Goal: Task Accomplishment & Management: Use online tool/utility

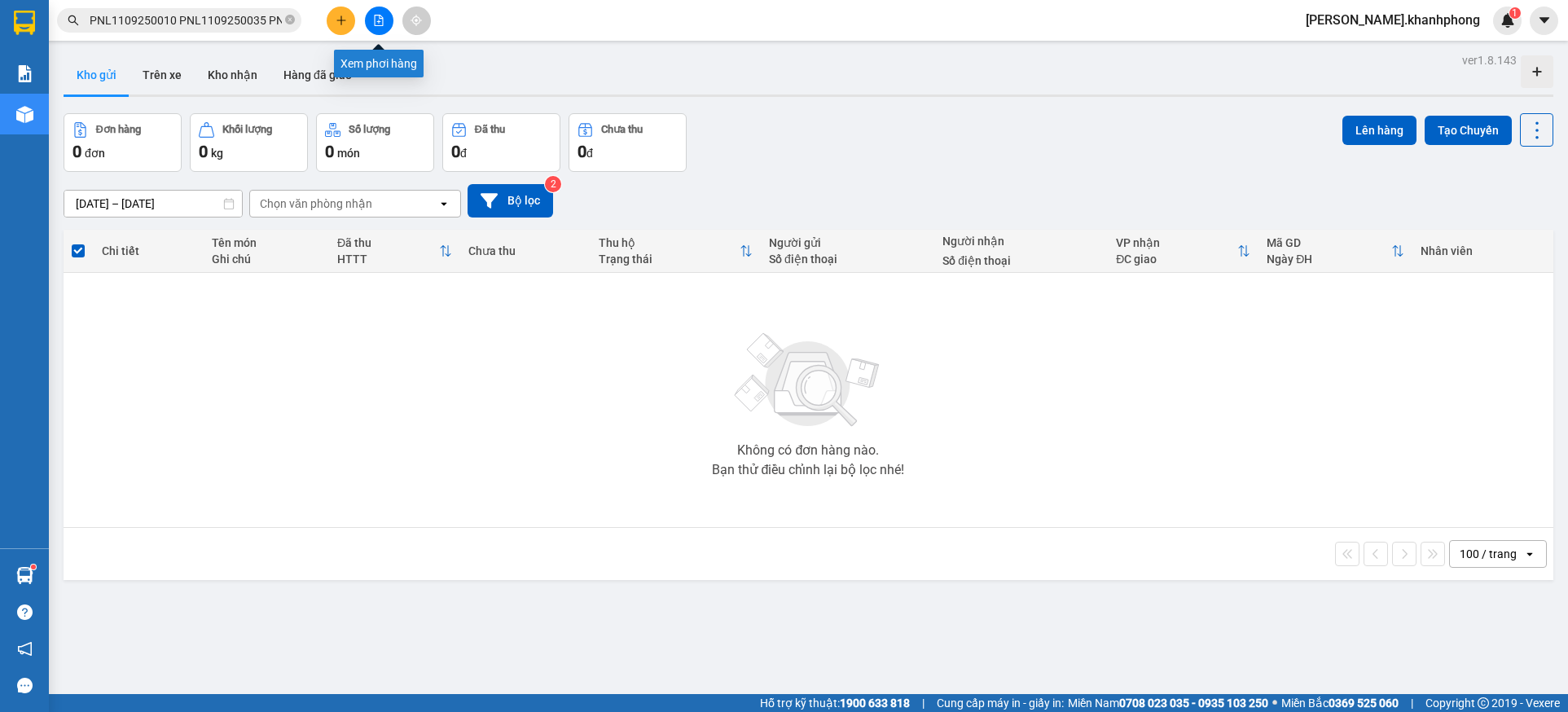
click at [376, 25] on icon "file-add" at bounding box center [378, 20] width 11 height 11
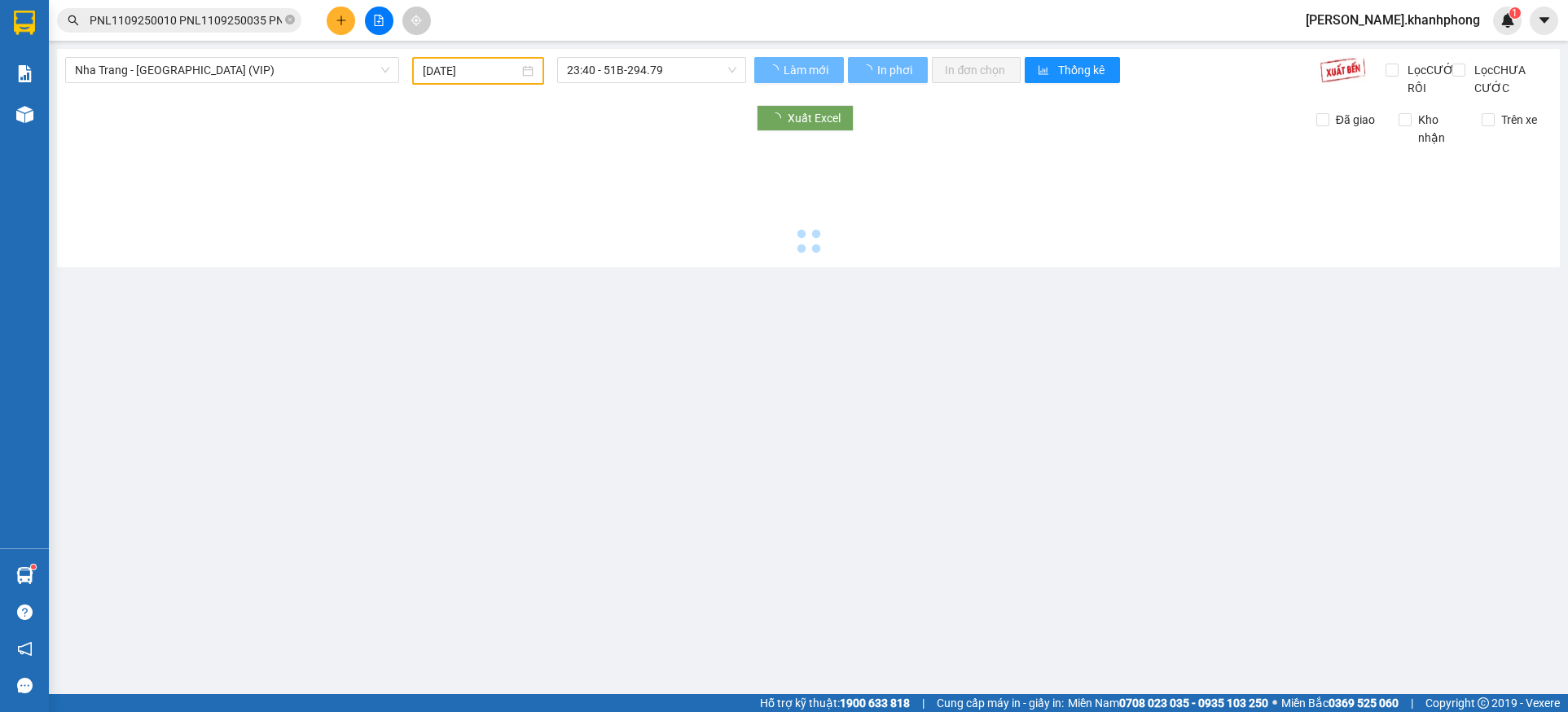
click at [336, 63] on span "Nha Trang - [GEOGRAPHIC_DATA] (VIP)" at bounding box center [232, 70] width 314 height 25
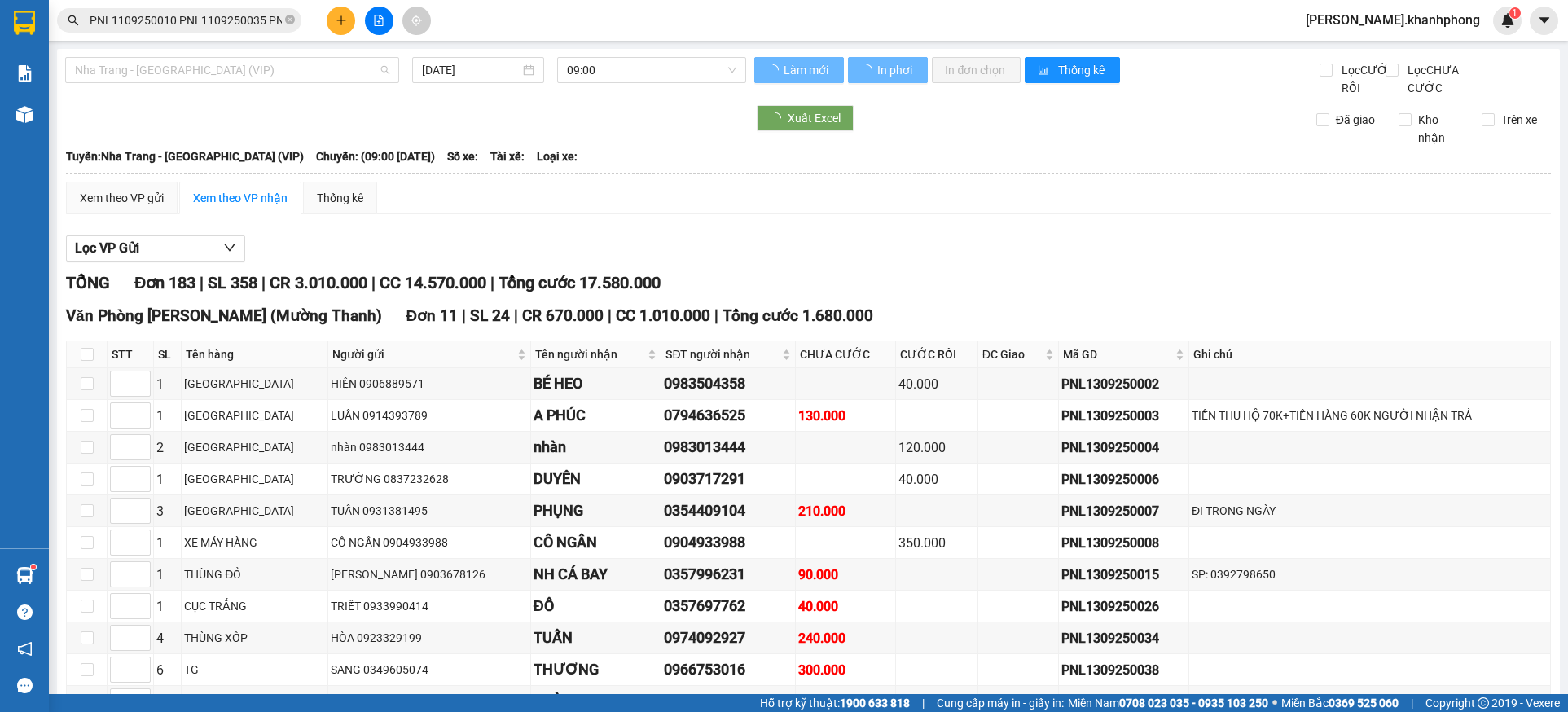
type input "[DATE]"
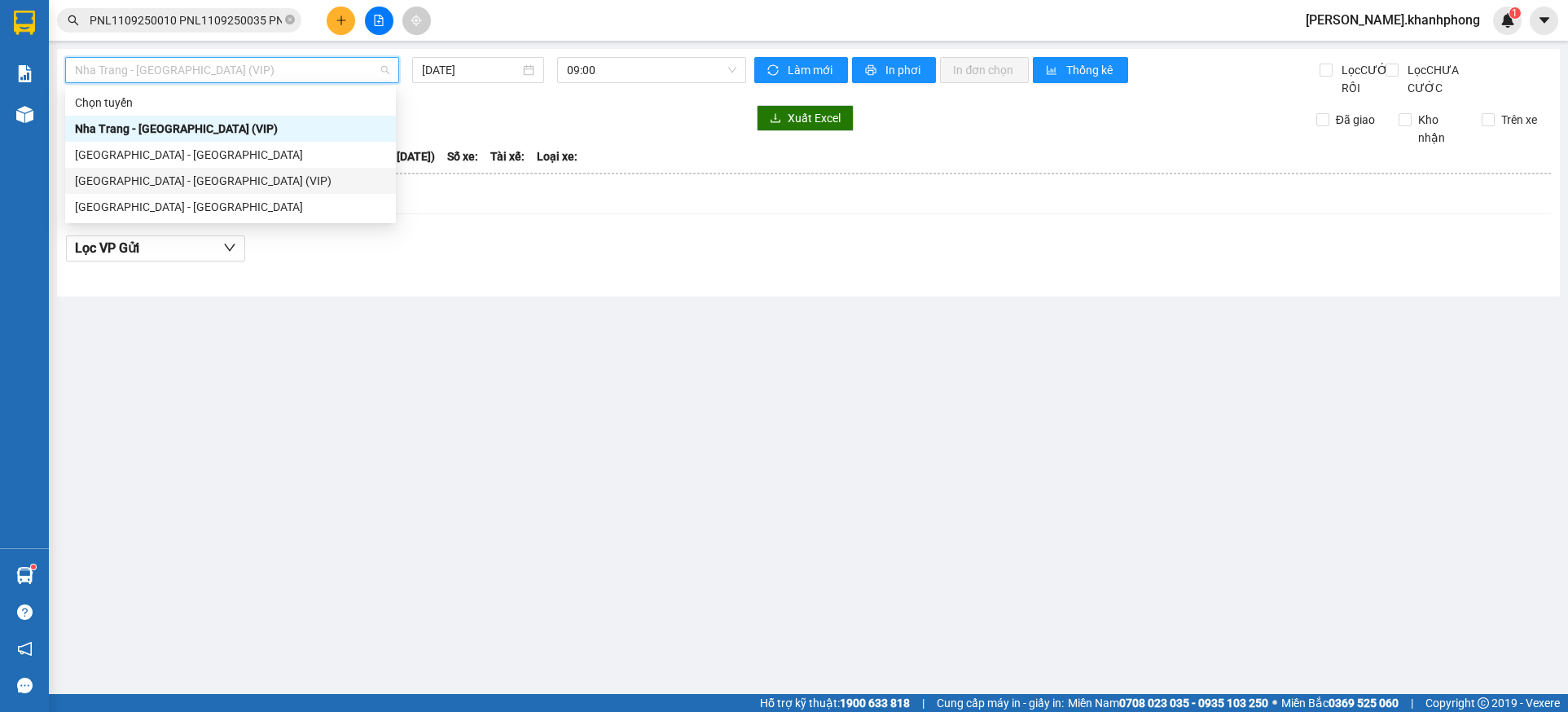
click at [165, 176] on div "[GEOGRAPHIC_DATA] - [GEOGRAPHIC_DATA] (VIP)" at bounding box center [230, 181] width 311 height 18
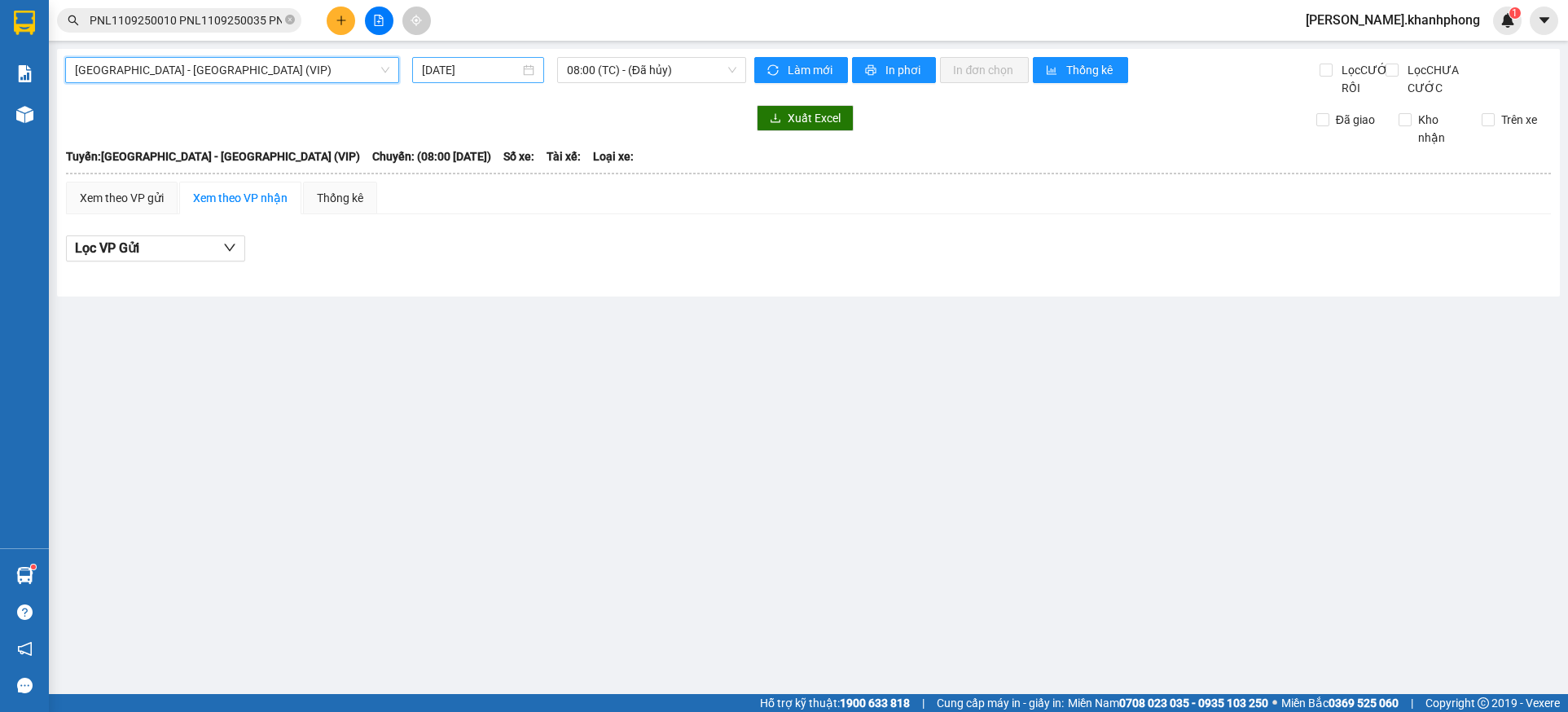
click at [472, 61] on input "[DATE]" at bounding box center [470, 70] width 97 height 18
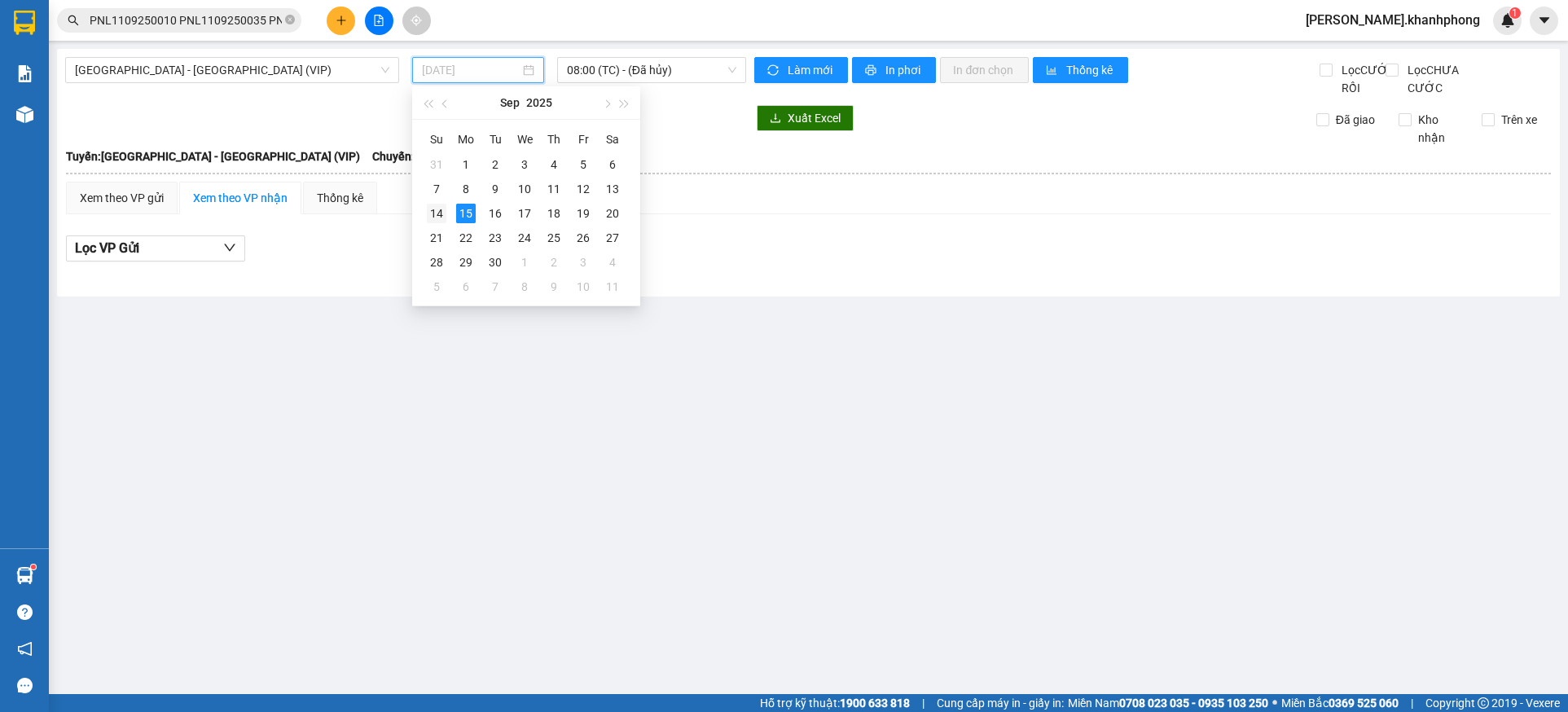
click at [440, 213] on div "14" at bounding box center [436, 213] width 19 height 19
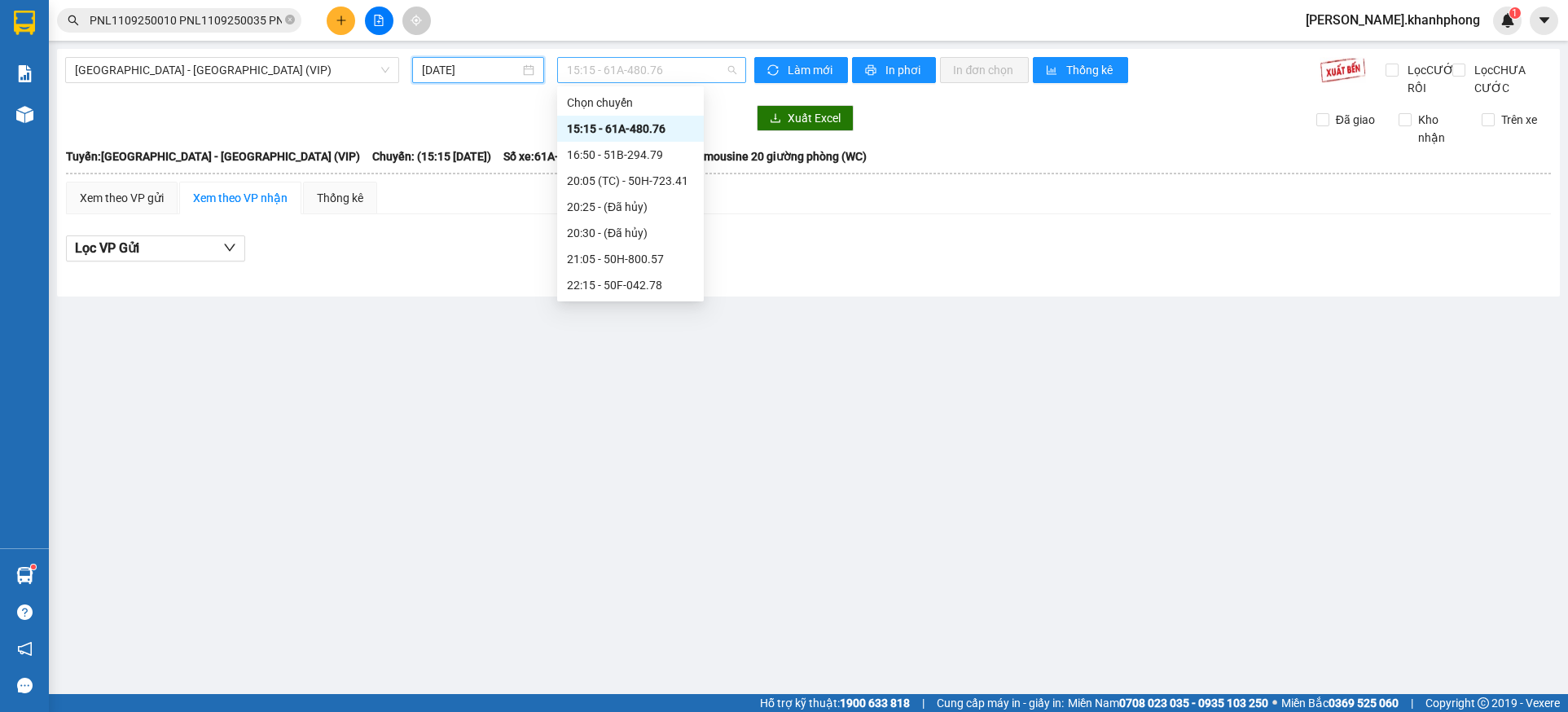
click at [669, 66] on span "15:15 - 61A-480.76" at bounding box center [652, 70] width 170 height 25
click at [652, 259] on div "23:40 - 50H-931.70" at bounding box center [630, 259] width 127 height 18
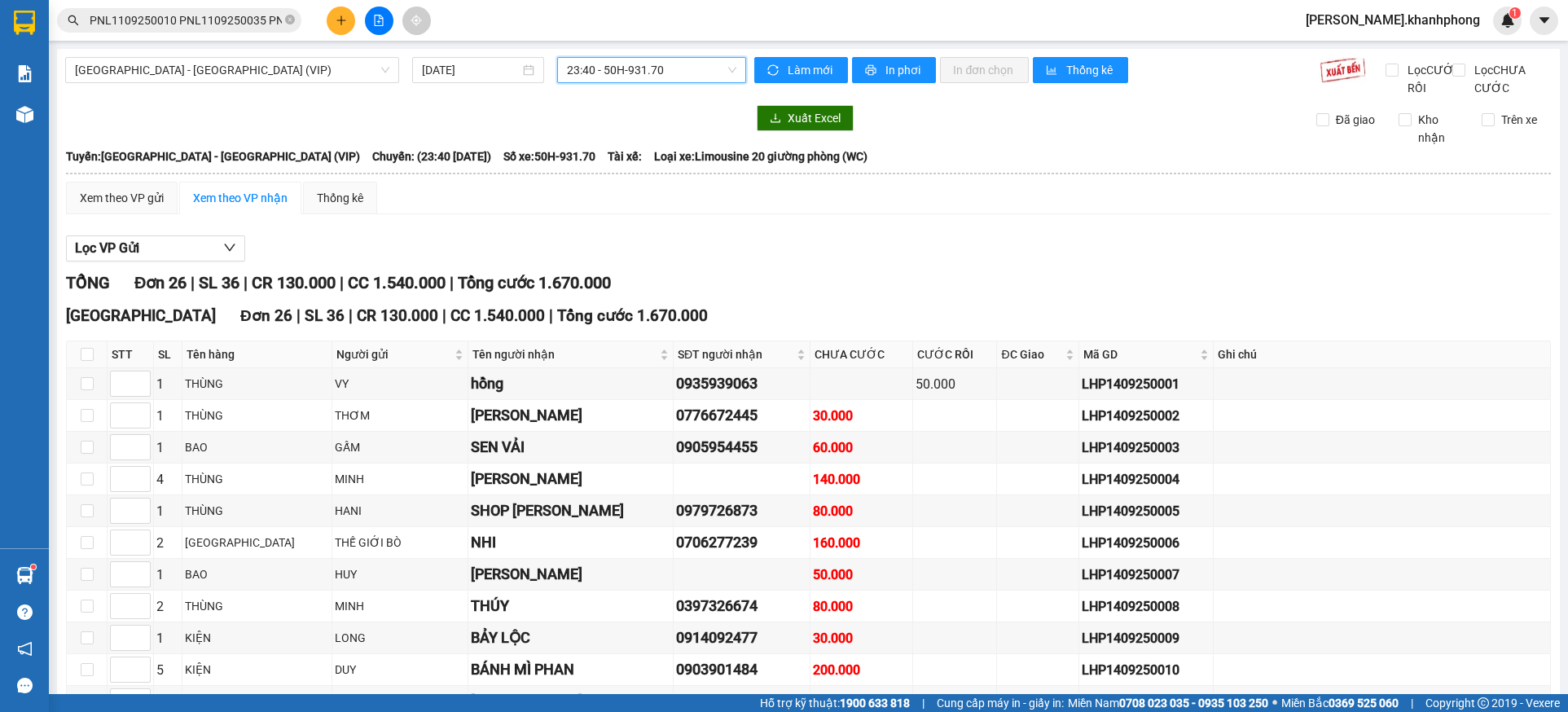
click at [613, 74] on span "23:40 - 50H-931.70" at bounding box center [652, 70] width 170 height 25
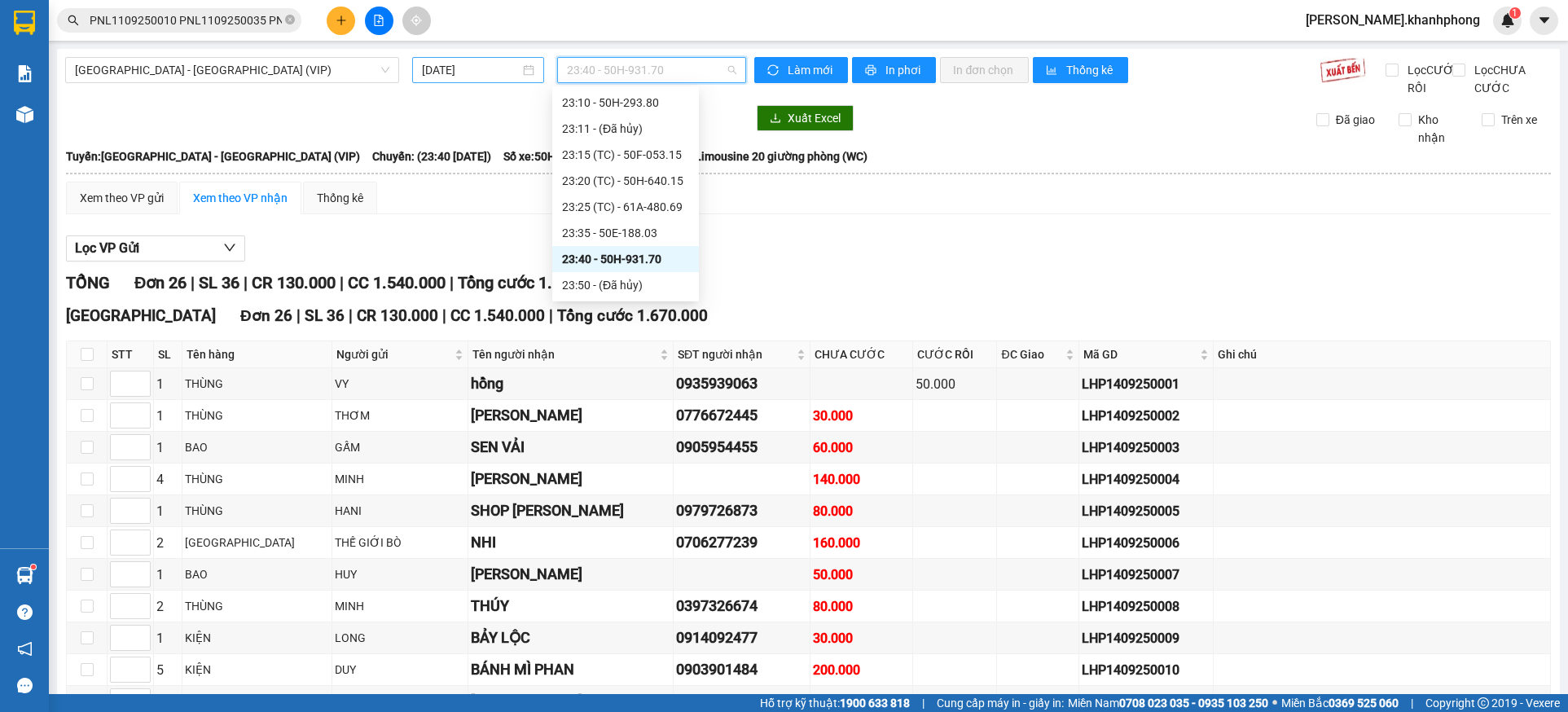
click at [512, 75] on input "[DATE]" at bounding box center [470, 70] width 97 height 18
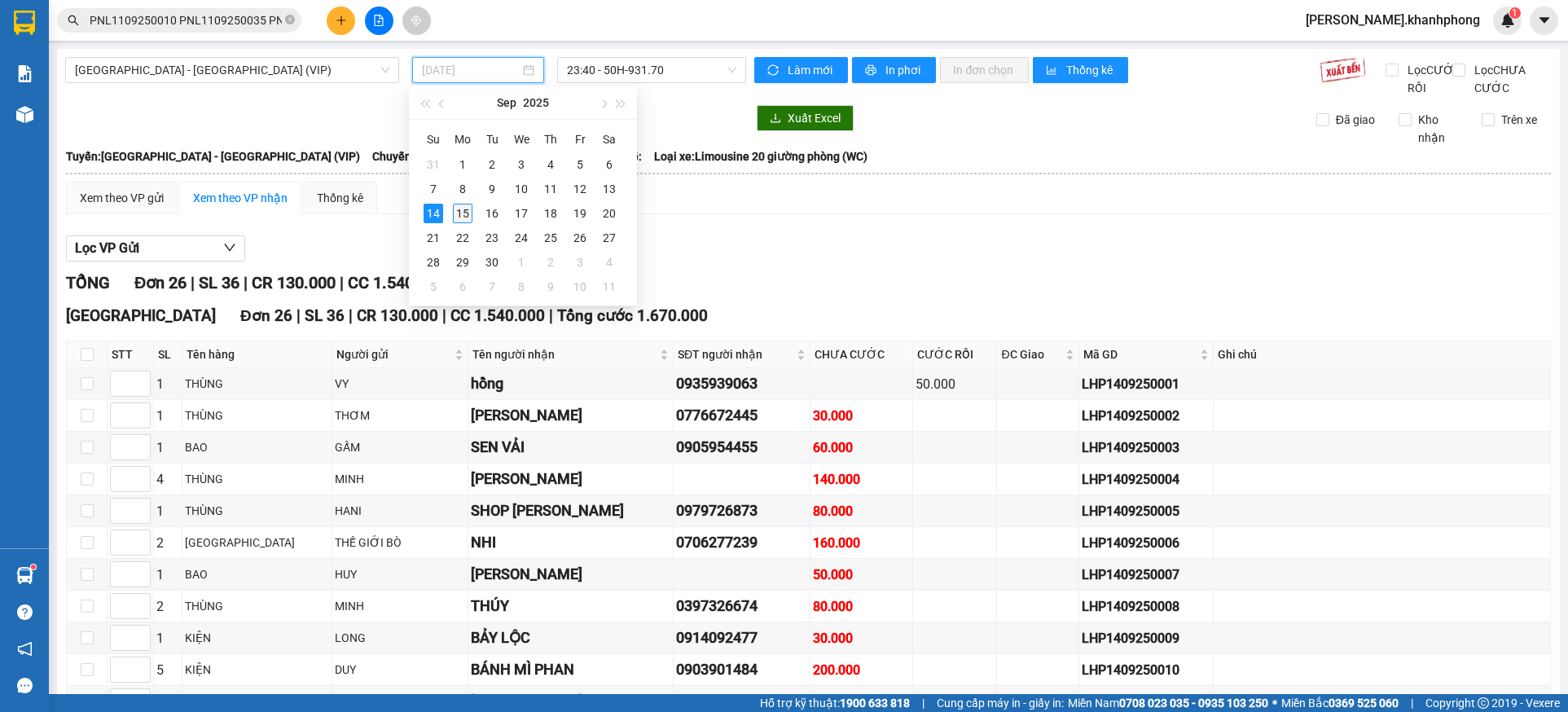
click at [463, 208] on div "15" at bounding box center [462, 213] width 19 height 19
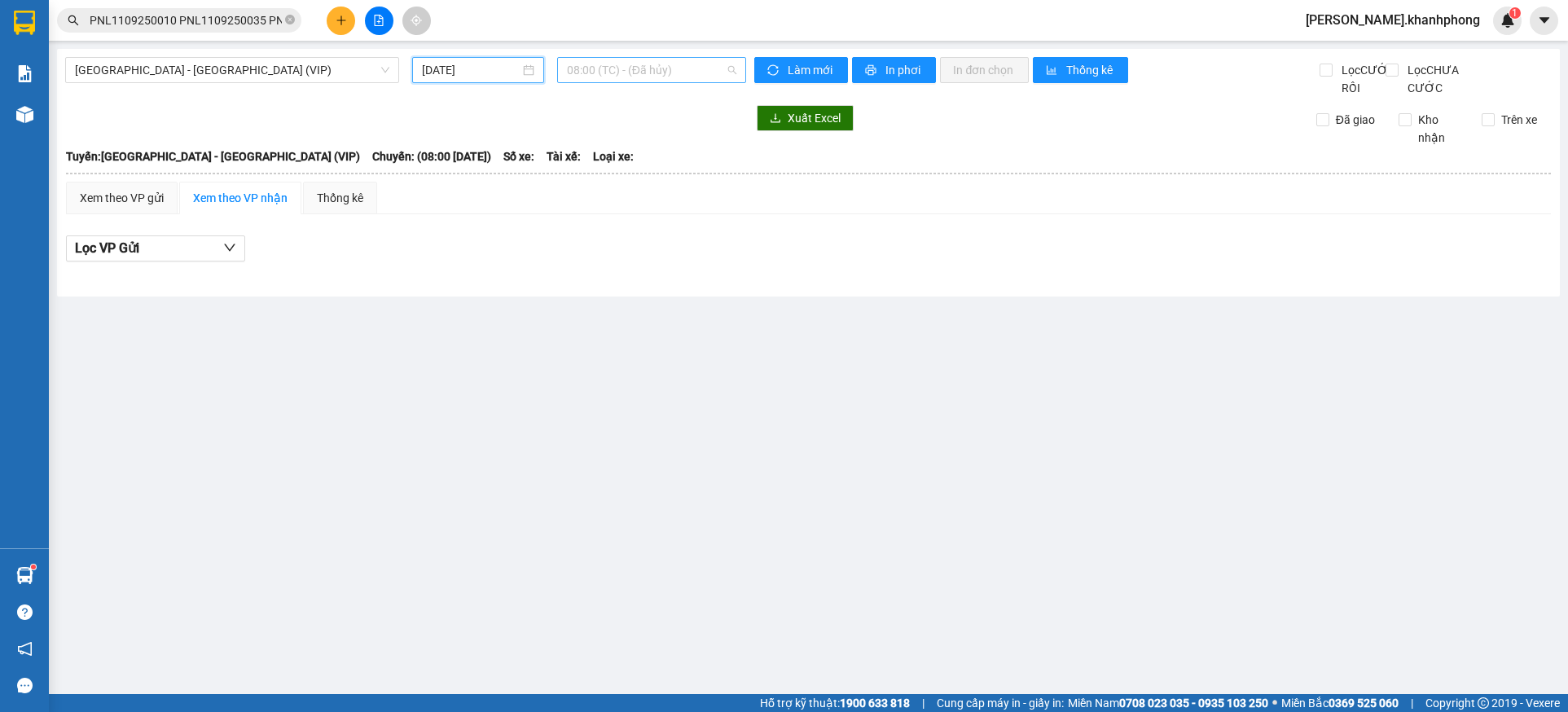
click at [677, 66] on span "08:00 (TC) - (Đã hủy)" at bounding box center [652, 70] width 170 height 25
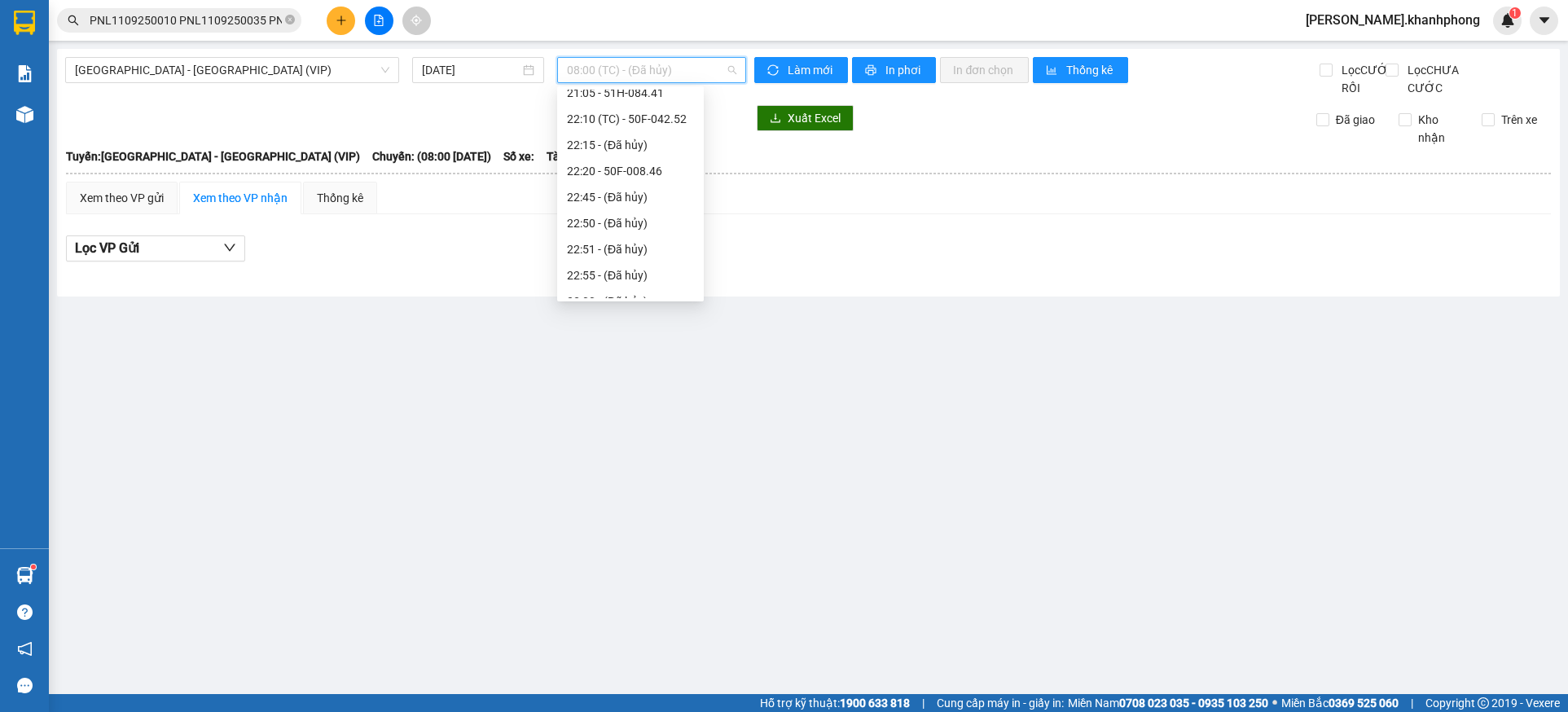
scroll to position [521, 0]
click at [666, 255] on div "23:40 - 51B-294.79" at bounding box center [630, 259] width 127 height 18
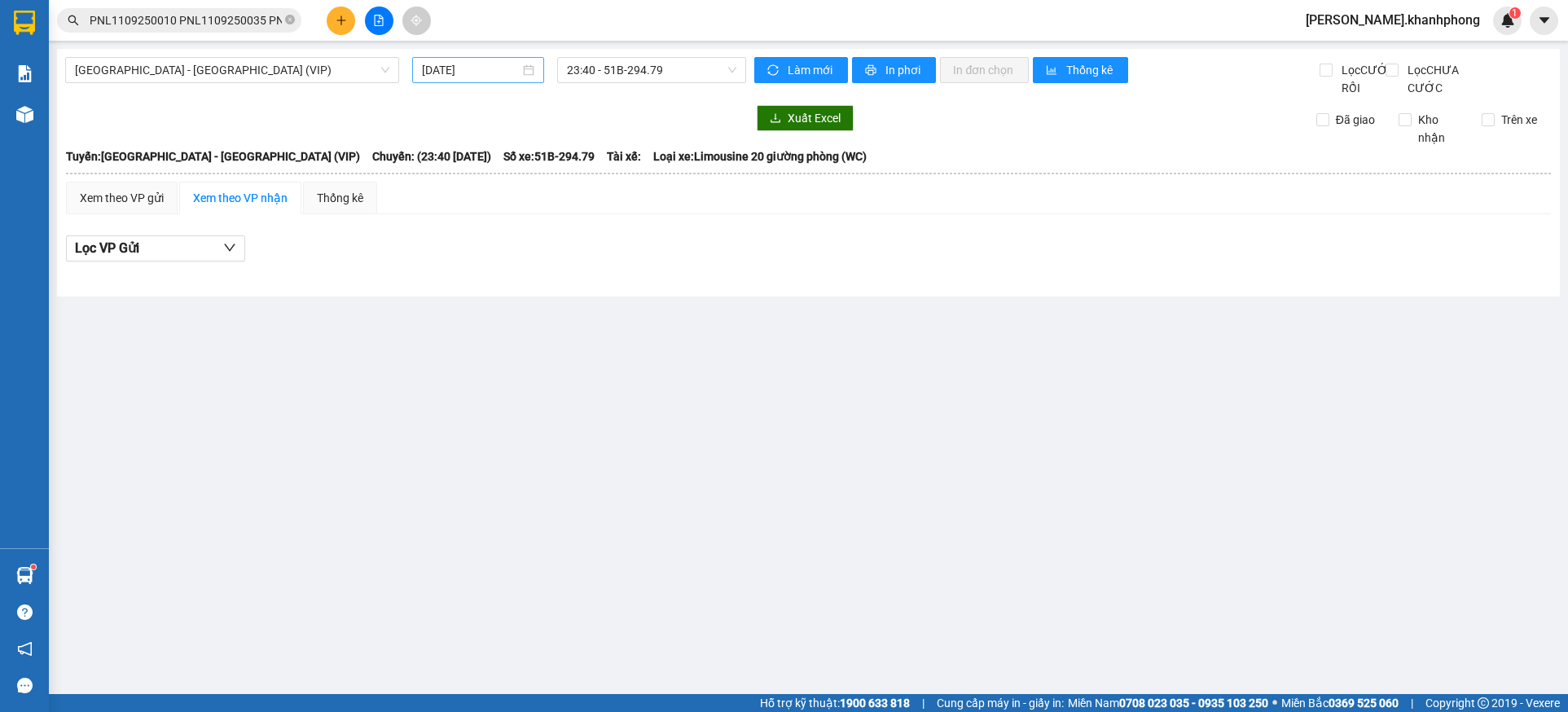
click at [481, 79] on div "[DATE]" at bounding box center [478, 70] width 132 height 26
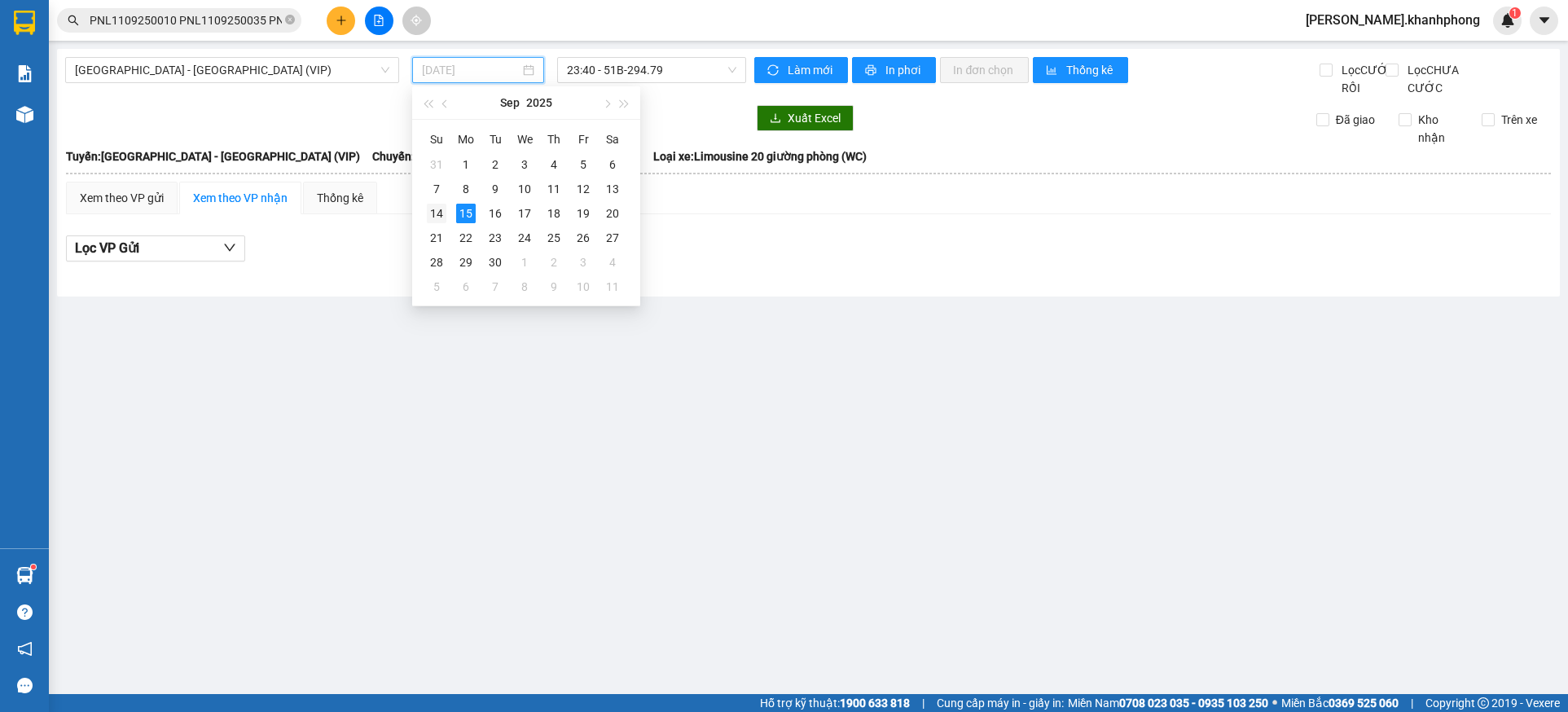
click at [440, 212] on div "14" at bounding box center [436, 213] width 19 height 19
type input "[DATE]"
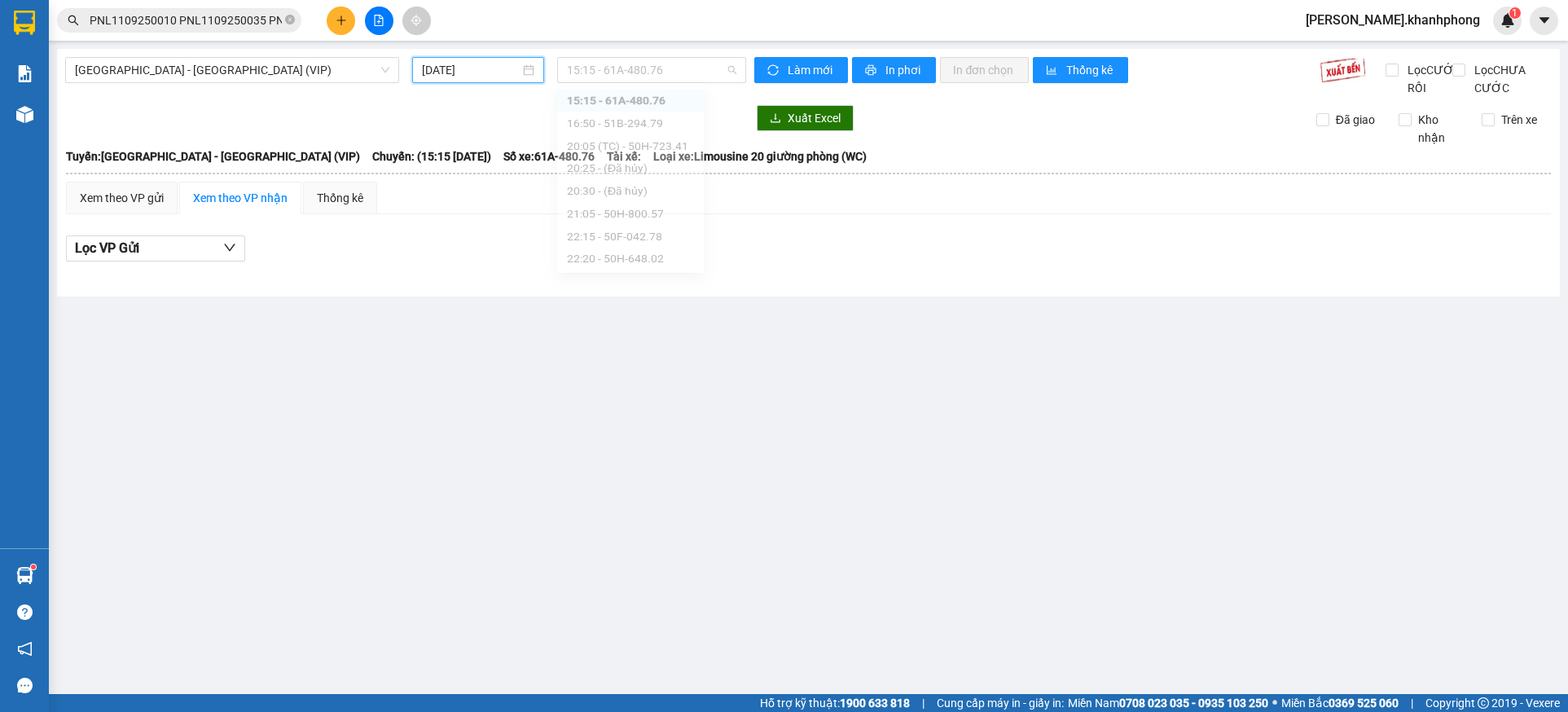
drag, startPoint x: 641, startPoint y: 62, endPoint x: 666, endPoint y: 147, distance: 88.6
click at [641, 62] on span "15:15 - 61A-480.76" at bounding box center [652, 70] width 170 height 25
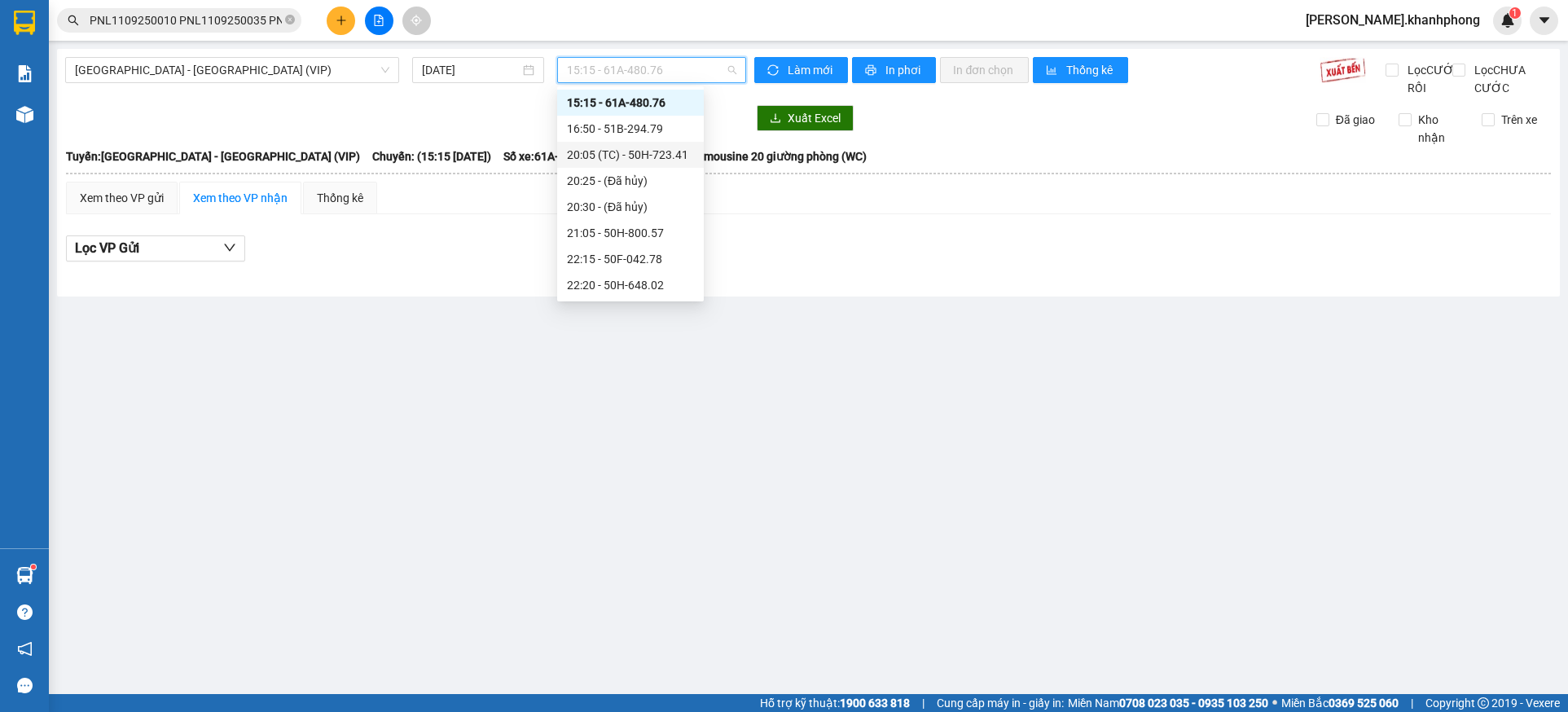
scroll to position [417, 0]
click at [645, 262] on div "23:40 - 50H-931.70" at bounding box center [630, 259] width 127 height 18
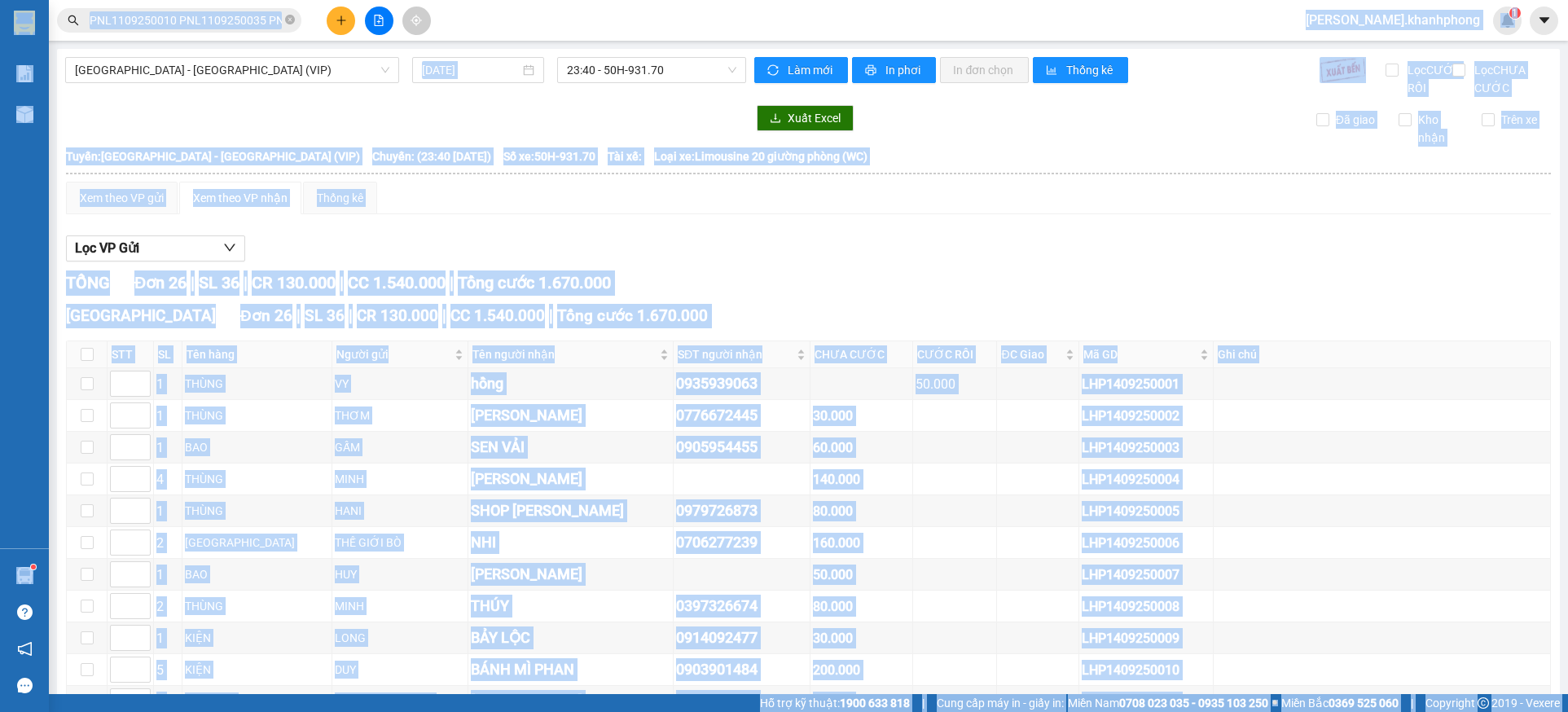
copy body "kim.khanhphong 1 Báo cáo Báo cáo dòng tiền (nhân viên) Doanh số tạo đơn theo VP…"
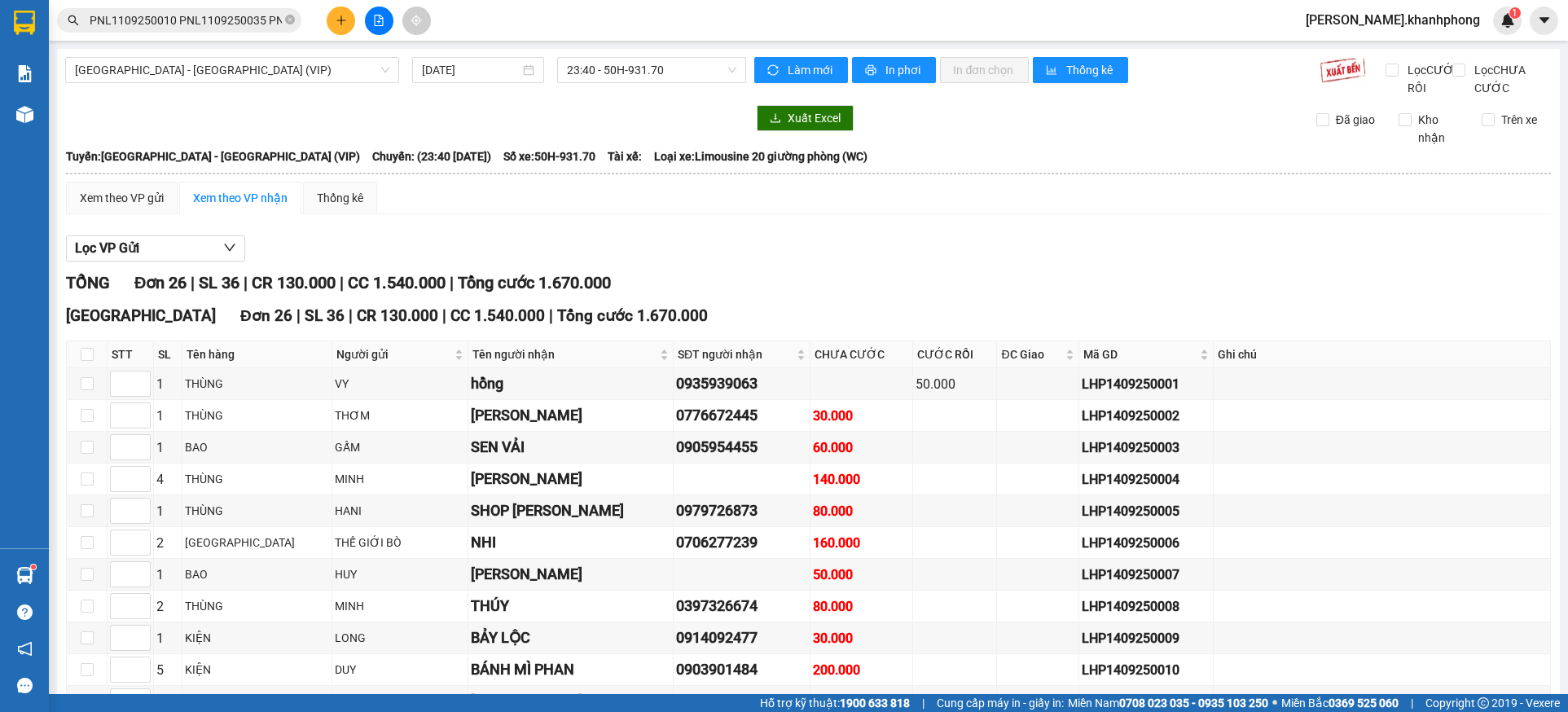
click at [192, 25] on input "PNL1109250010 PNL1109250035 PNL1109250042 PNL1109250046 PNL1109250050 PNL110925…" at bounding box center [185, 20] width 192 height 18
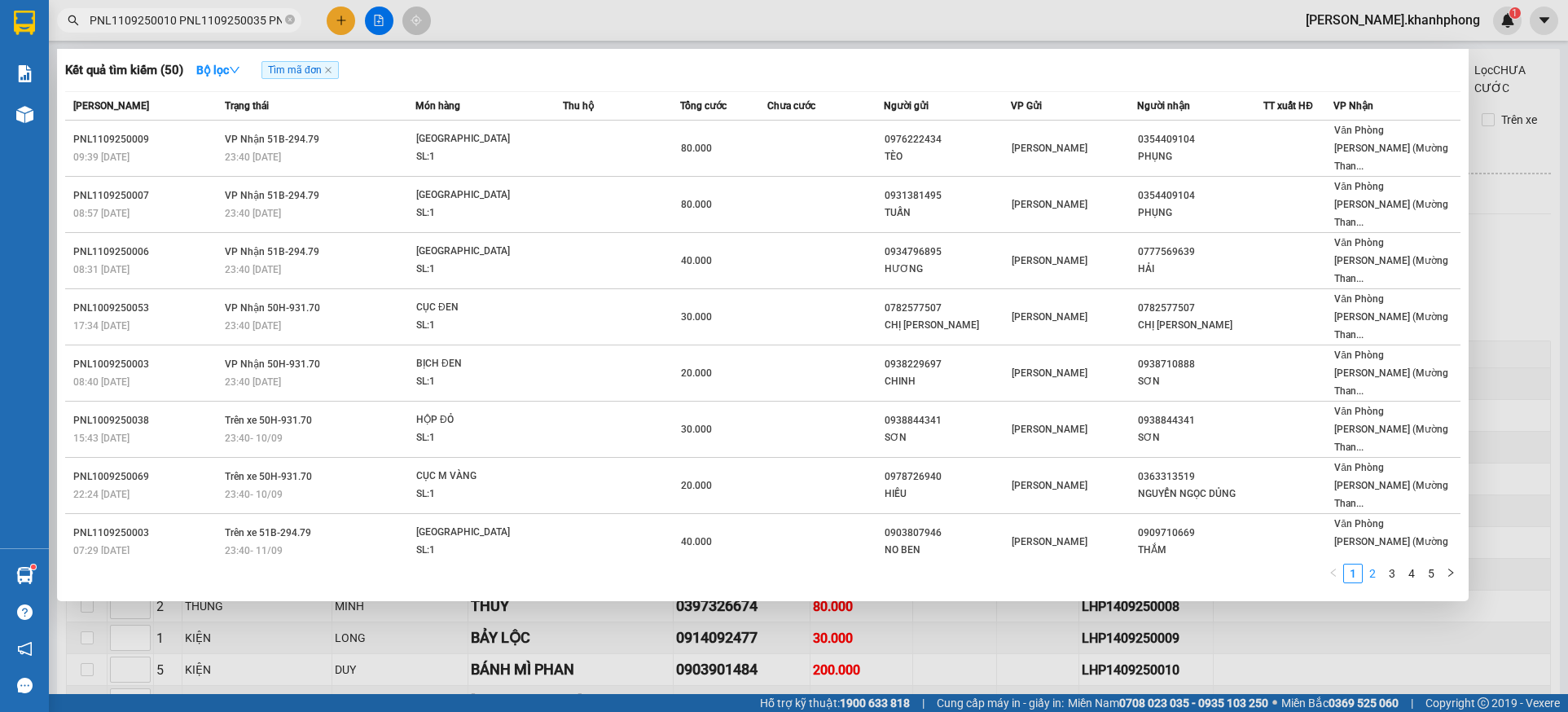
click at [1371, 565] on link "2" at bounding box center [1372, 573] width 18 height 18
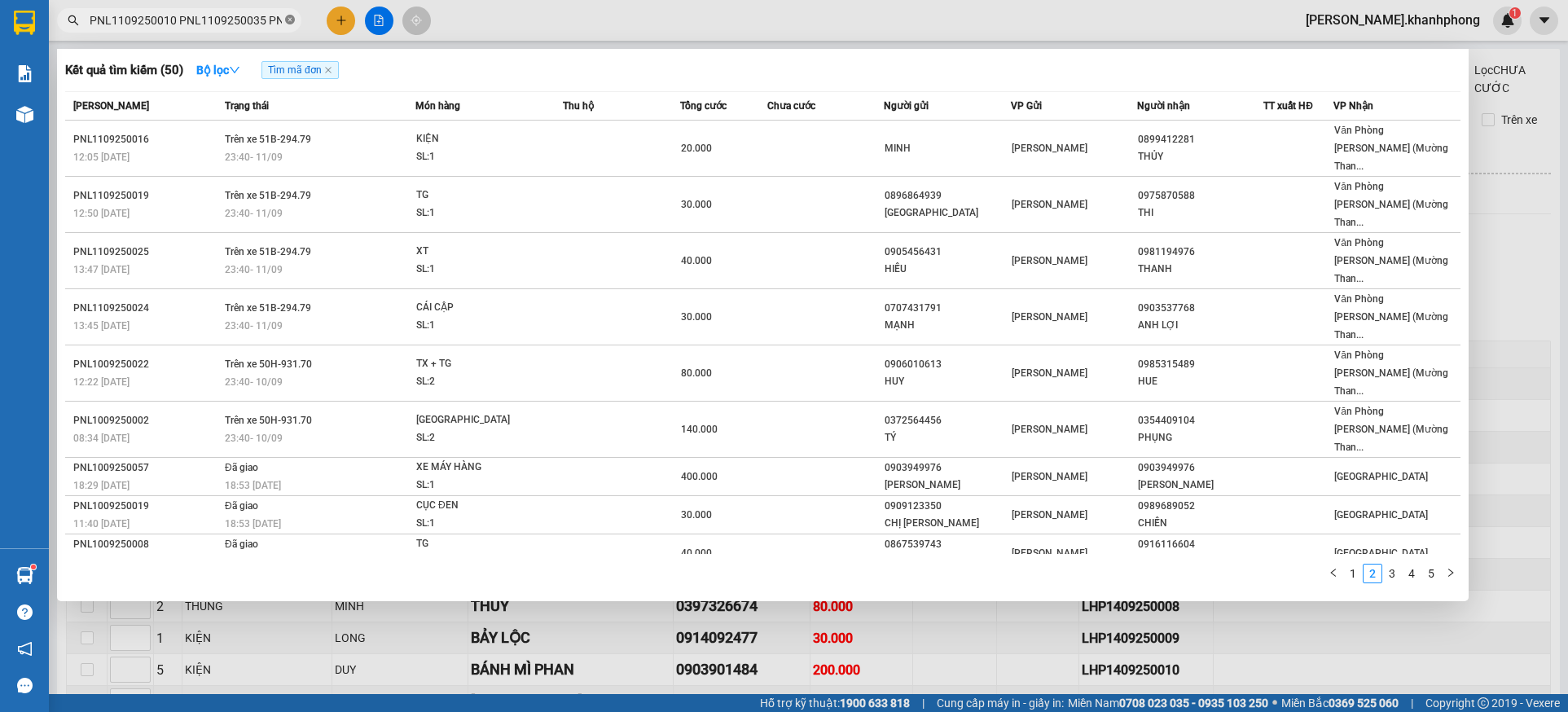
click at [290, 18] on icon "close-circle" at bounding box center [290, 19] width 10 height 10
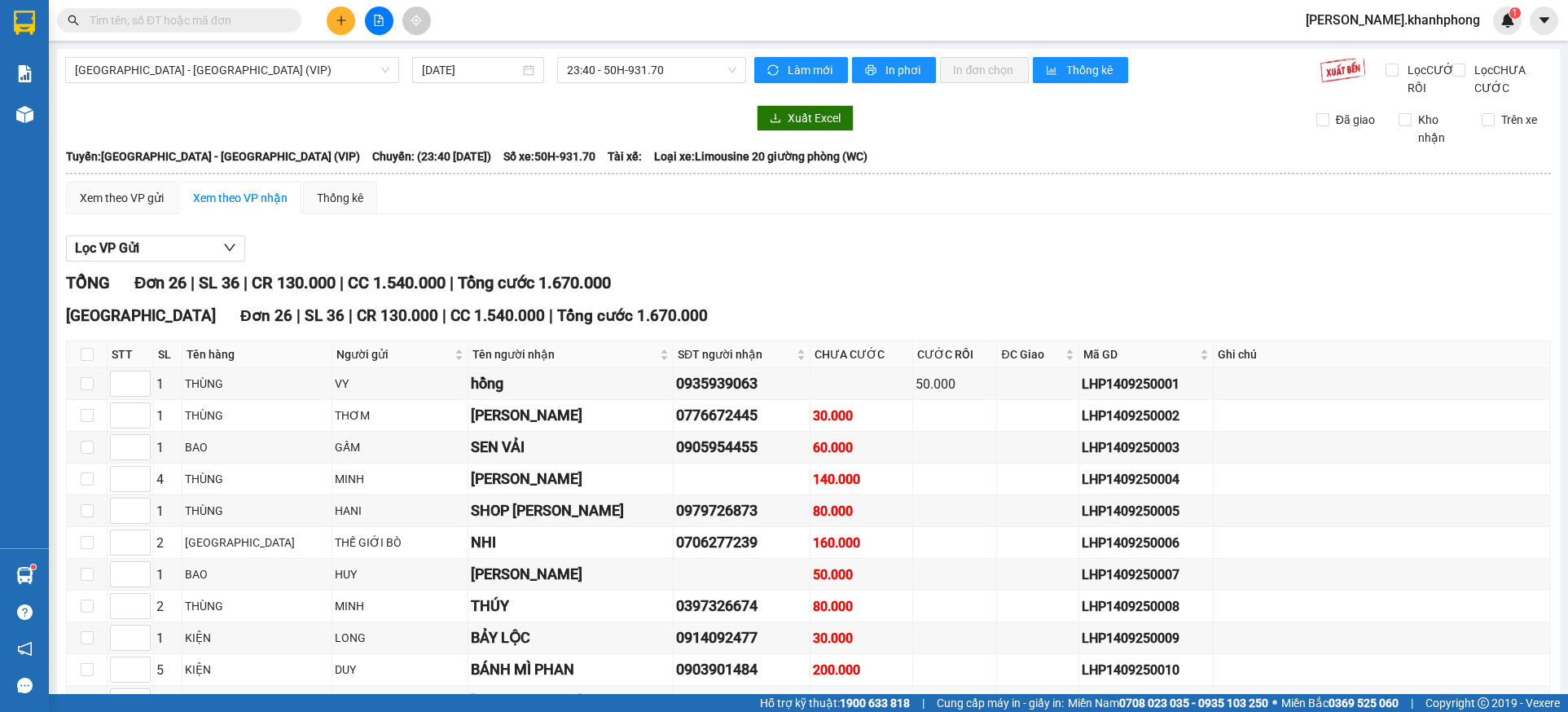
click at [166, 16] on input "text" at bounding box center [185, 20] width 192 height 18
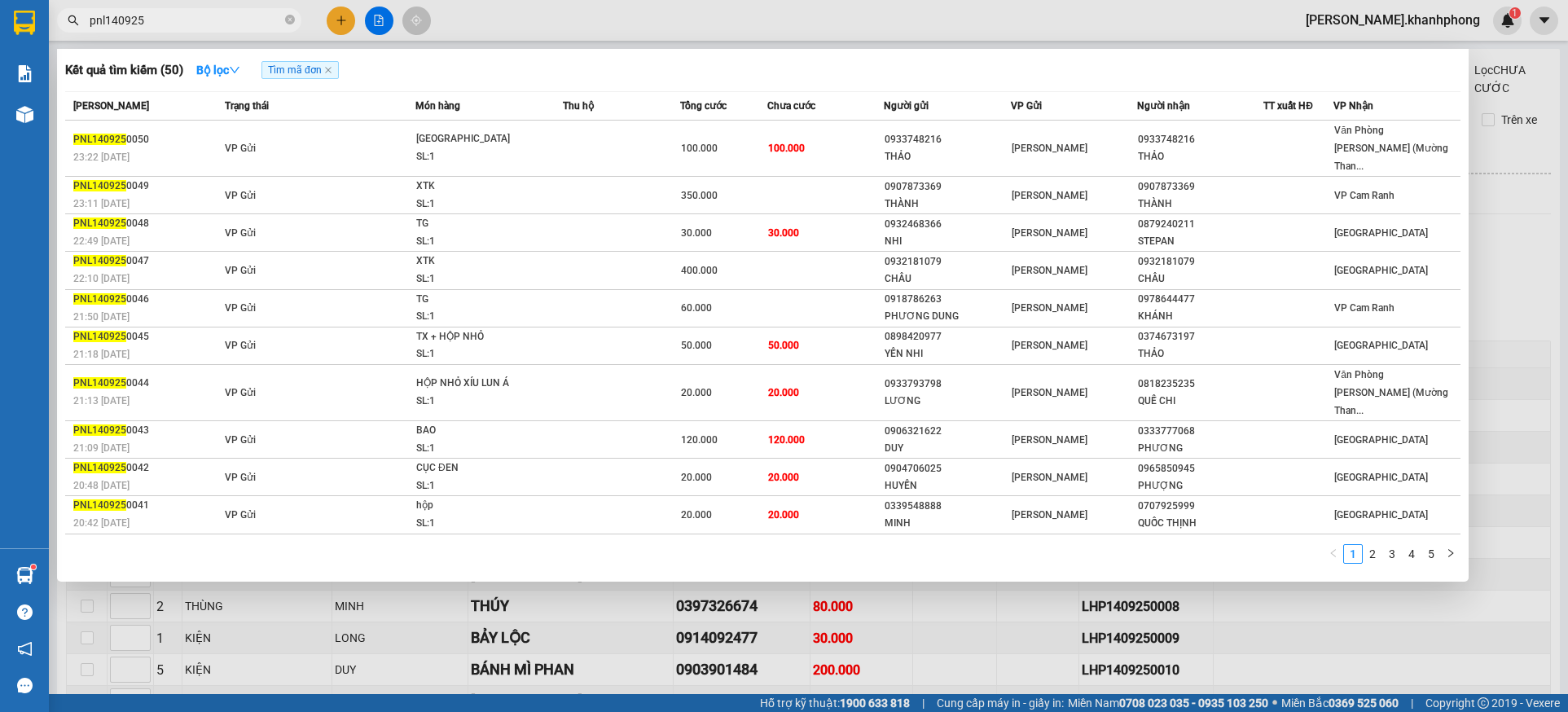
type input "pnl140925"
drag, startPoint x: 1337, startPoint y: 590, endPoint x: 1209, endPoint y: 566, distance: 130.2
click at [1337, 590] on div at bounding box center [784, 356] width 1568 height 712
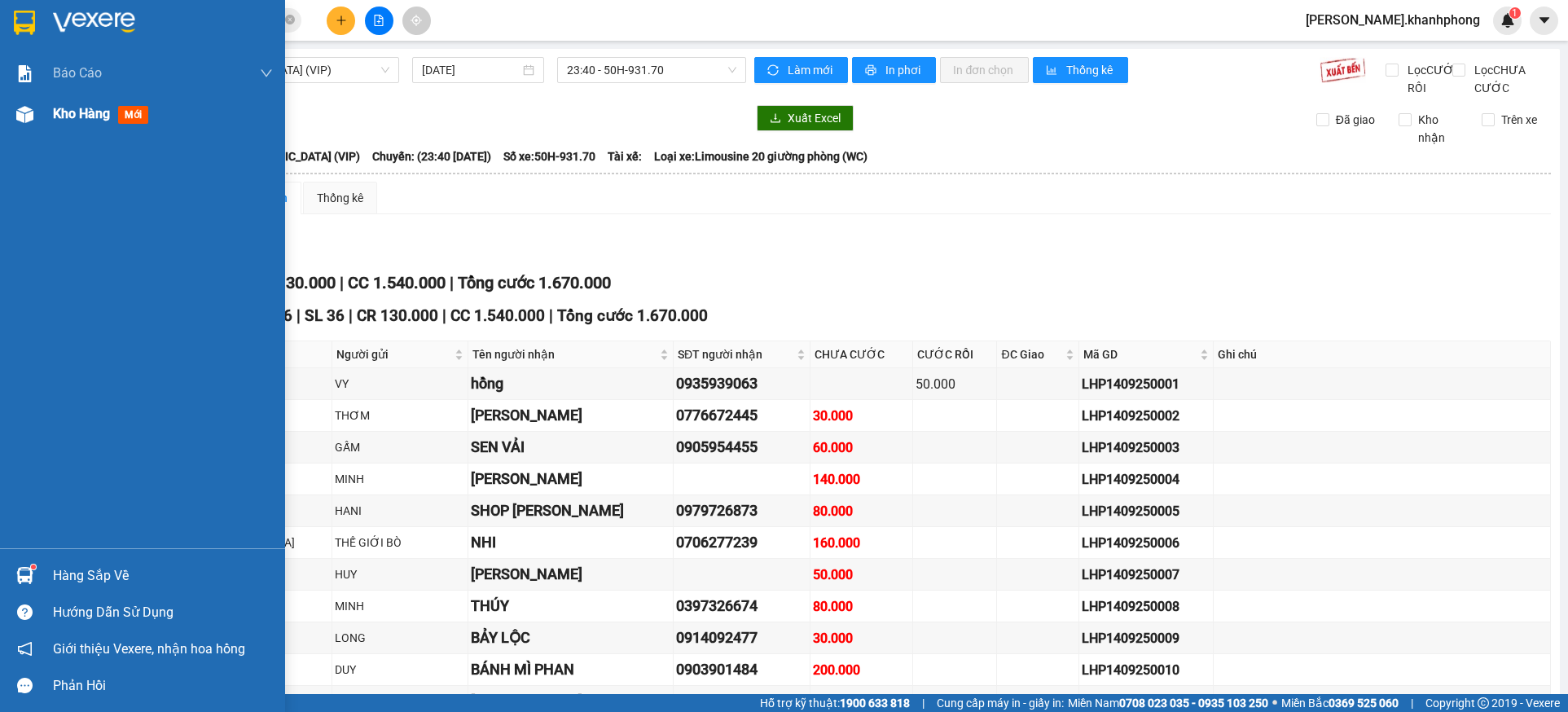
click at [32, 119] on img at bounding box center [25, 114] width 17 height 17
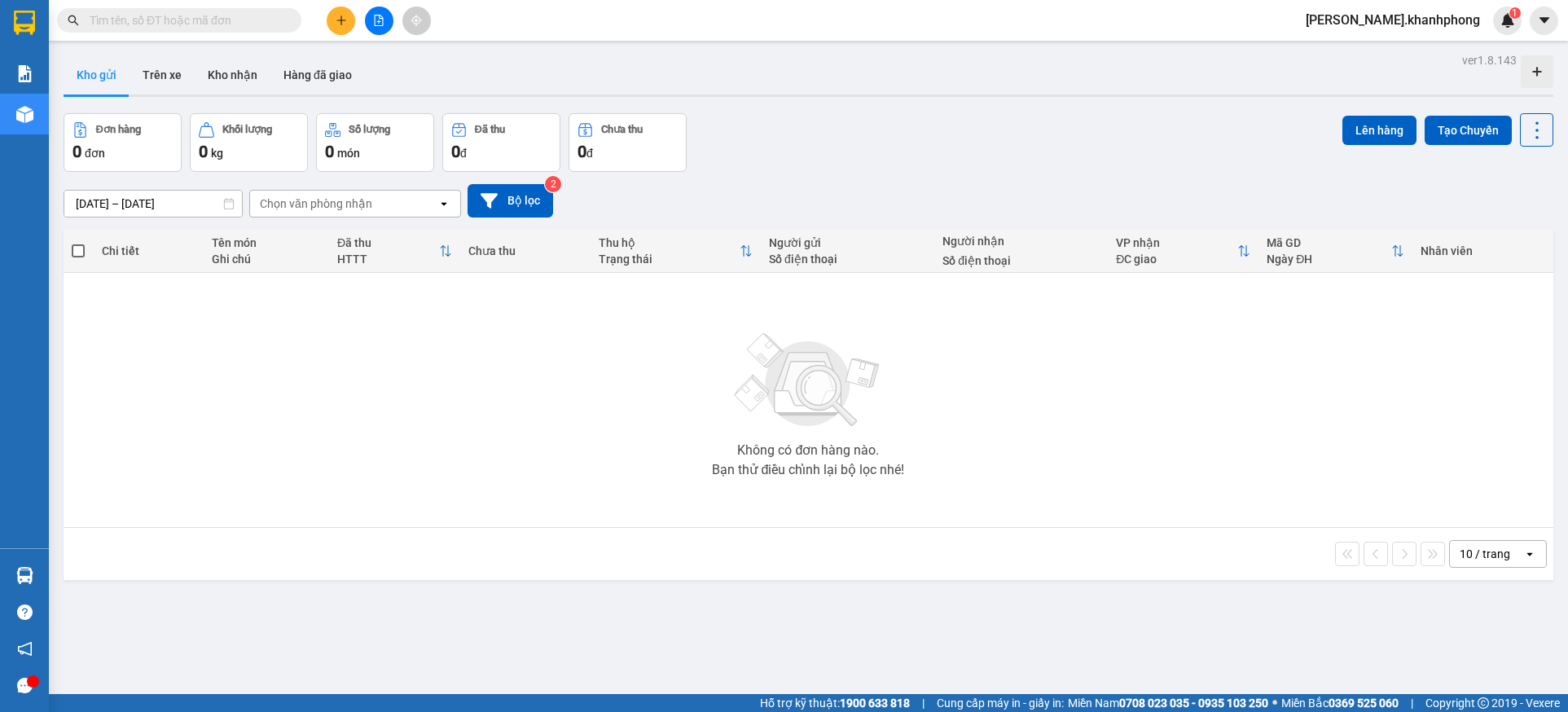
click at [191, 30] on span at bounding box center [179, 20] width 245 height 25
click at [200, 18] on input "text" at bounding box center [185, 20] width 192 height 18
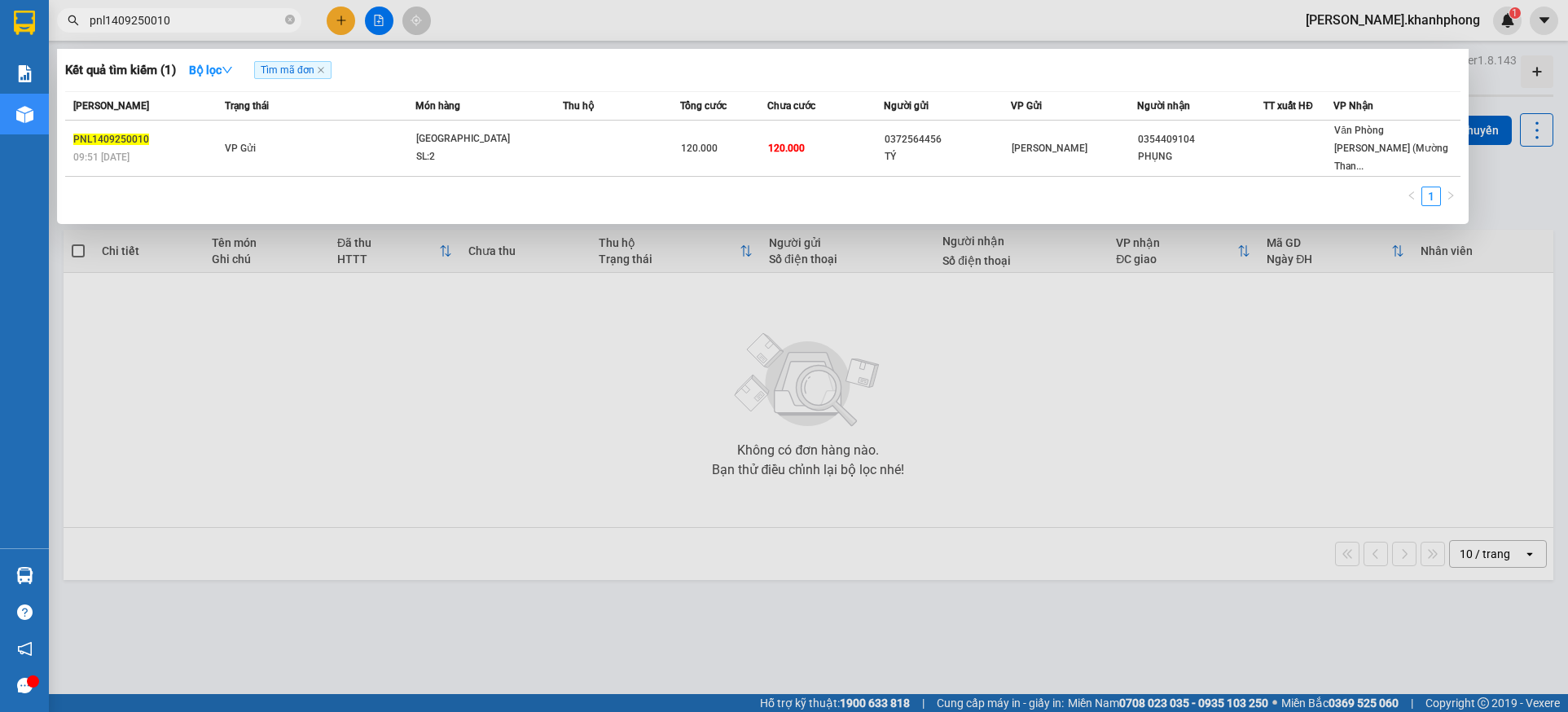
type input "pnl1409250010"
click at [424, 301] on div at bounding box center [784, 356] width 1568 height 712
click at [199, 19] on input "pnl1409250010" at bounding box center [185, 20] width 192 height 18
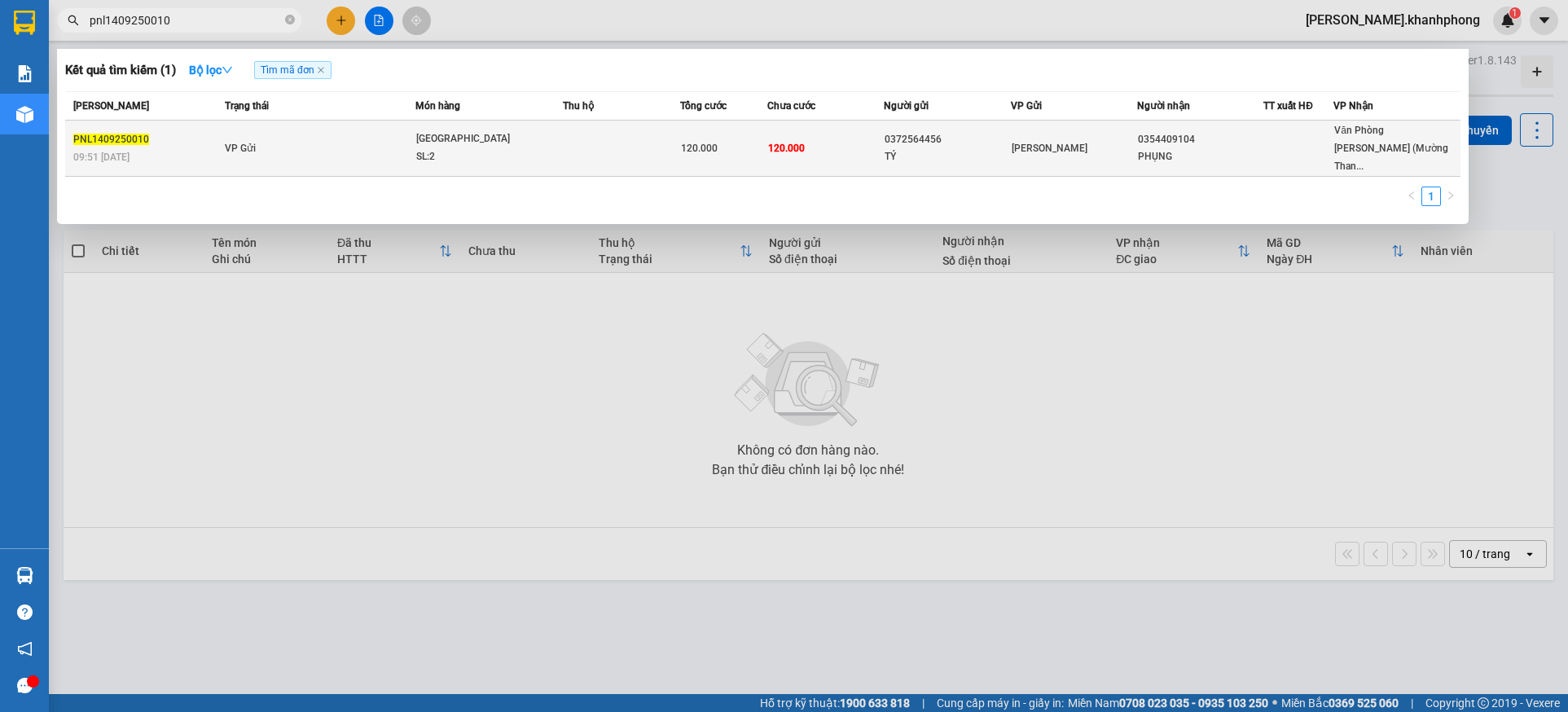
click at [253, 142] on span "VP Gửi" at bounding box center [240, 147] width 31 height 11
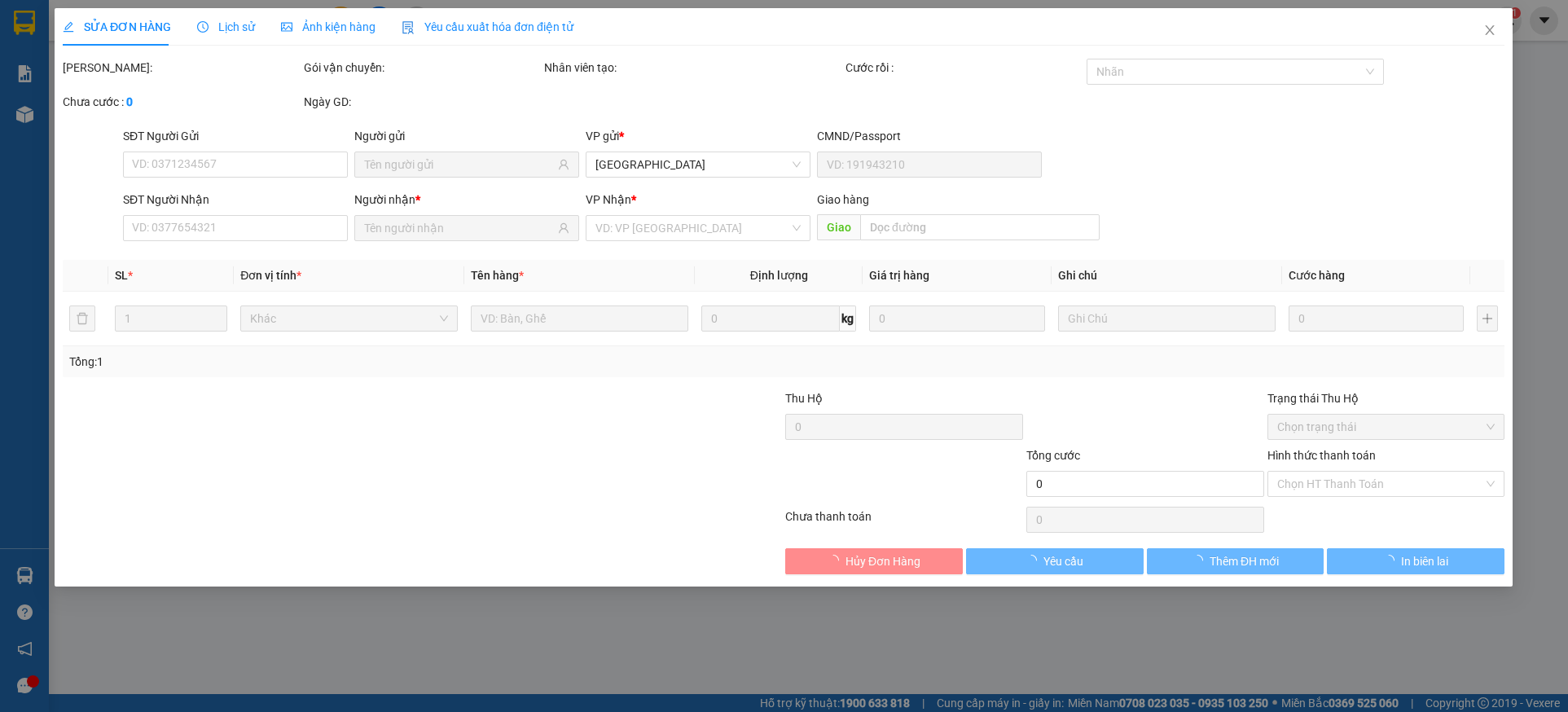
type input "0372564456"
type input "TÝ"
type input "0354409104"
type input "PHỤNG"
type input "120.000"
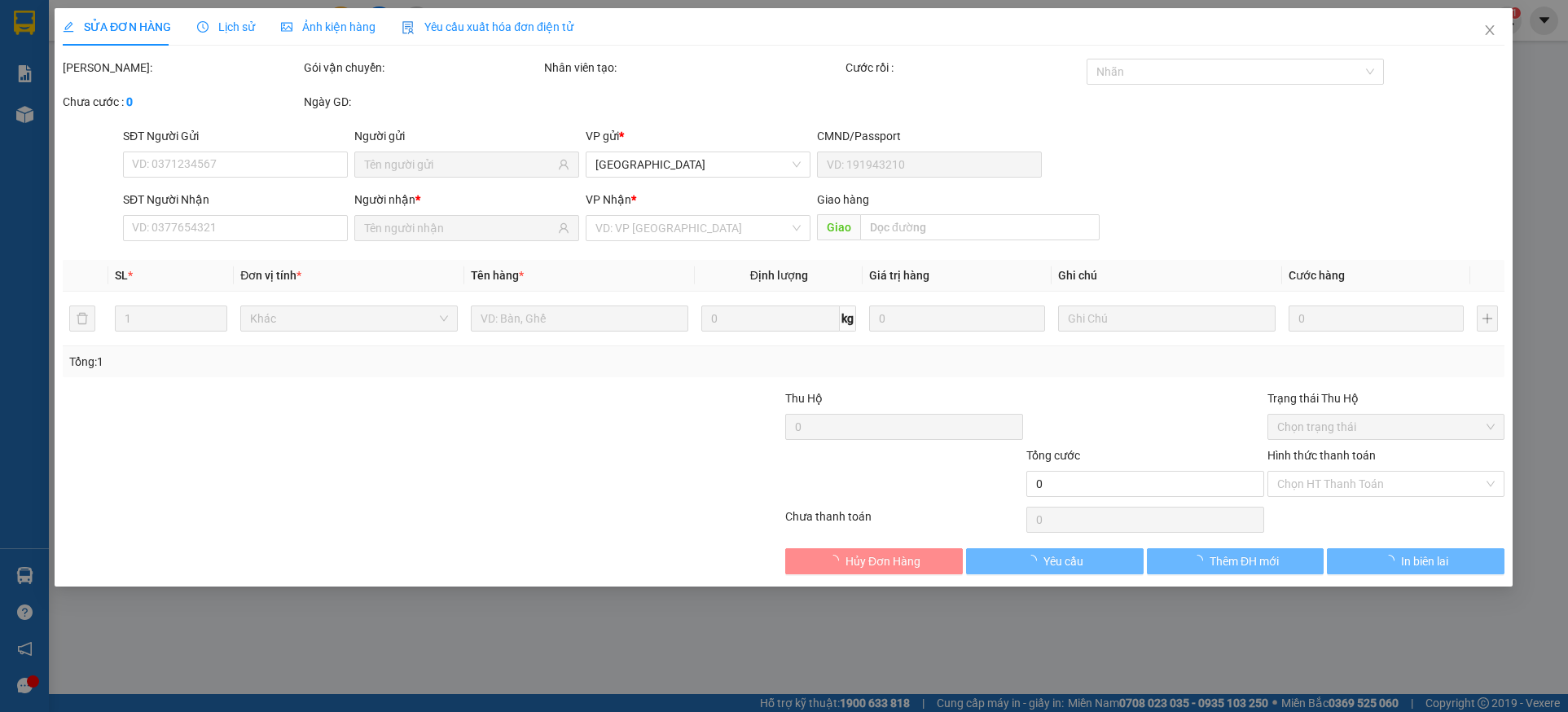
type input "120.000"
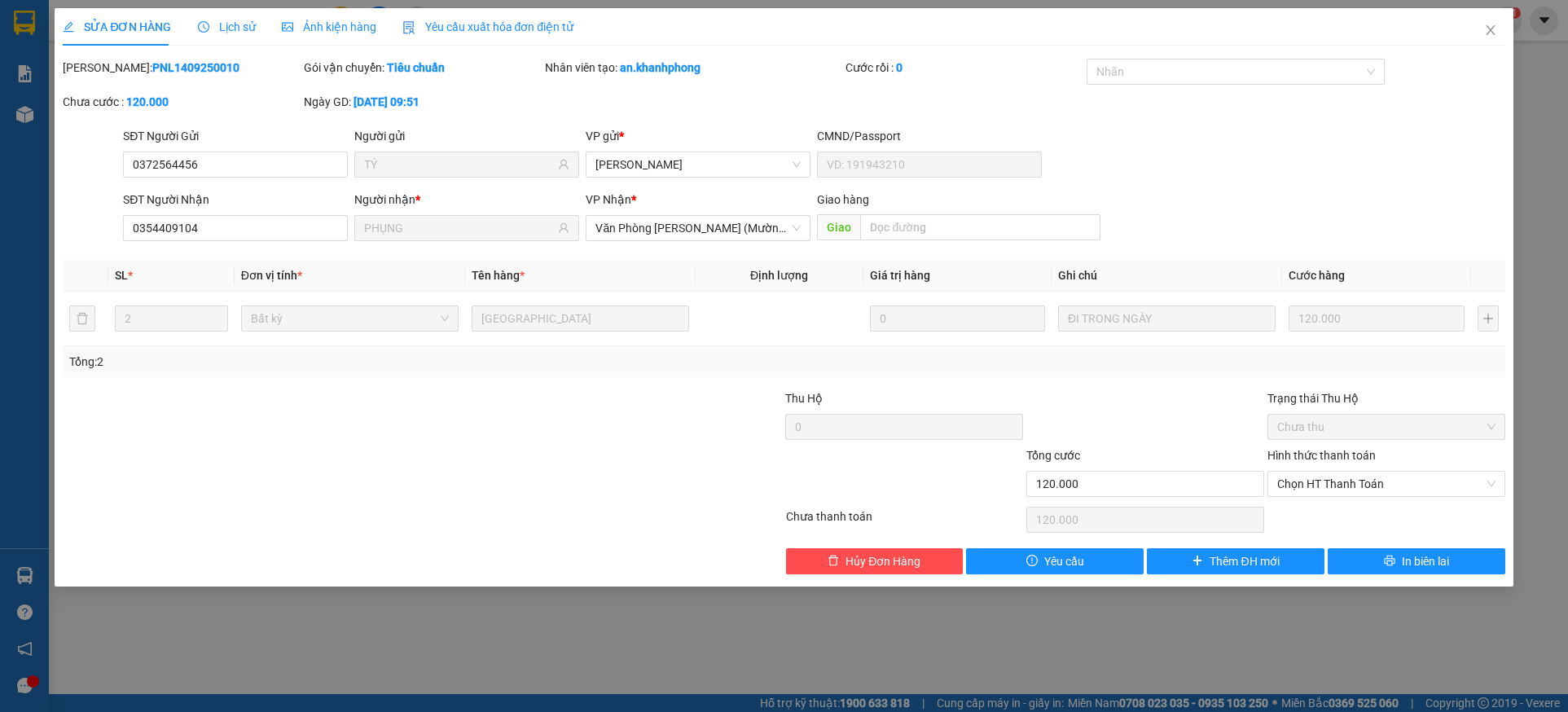
click at [232, 18] on div "Lịch sử" at bounding box center [227, 26] width 58 height 18
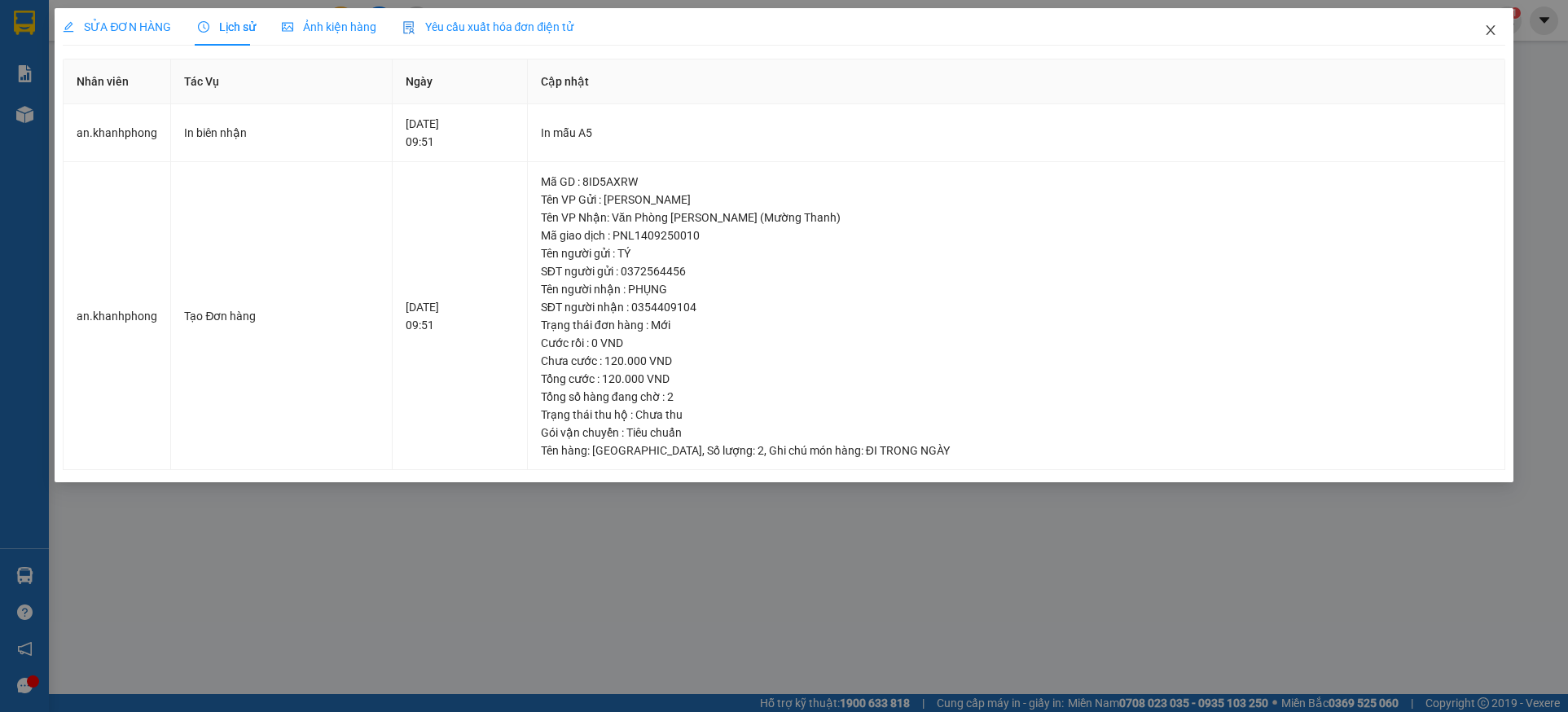
click at [1498, 24] on span "Close" at bounding box center [1491, 31] width 46 height 46
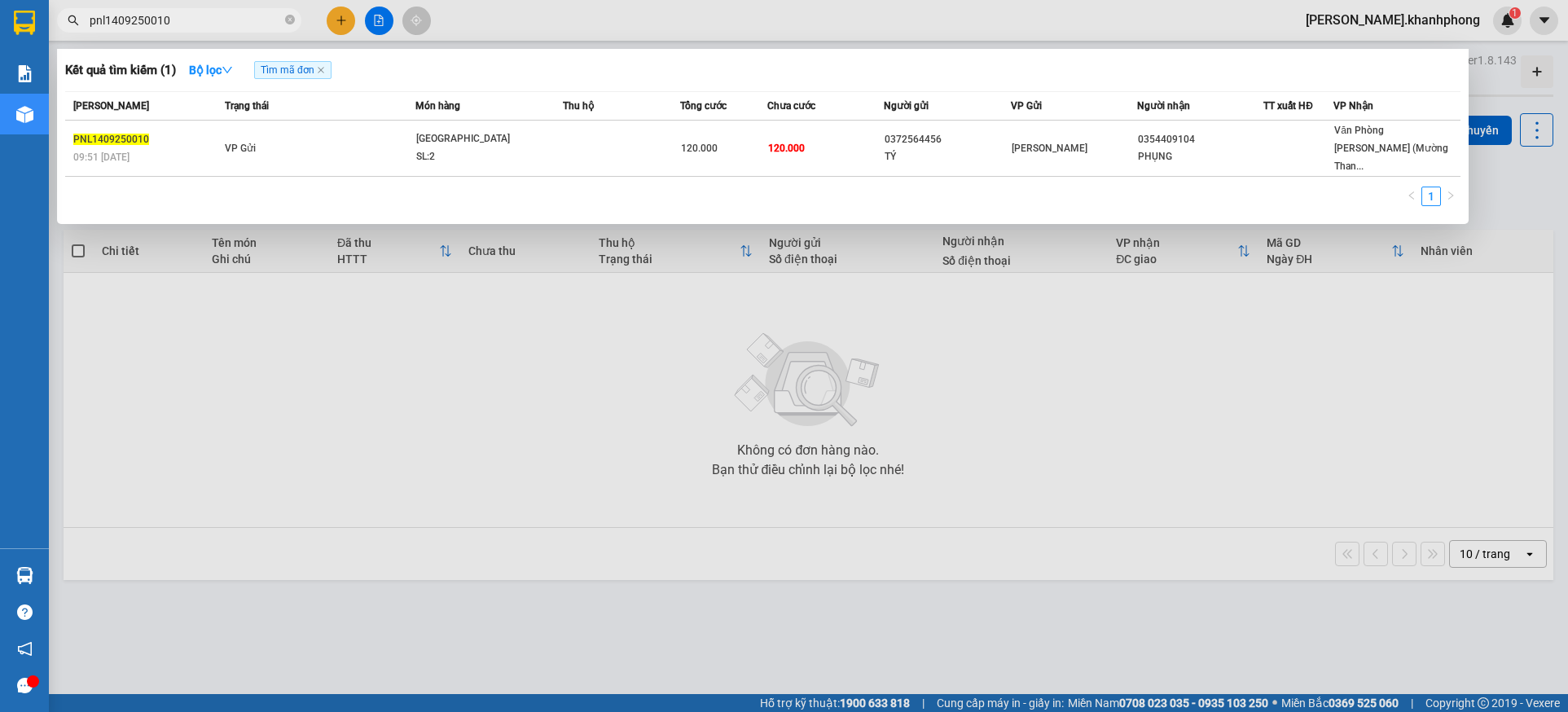
click at [209, 13] on input "pnl1409250010" at bounding box center [185, 20] width 192 height 18
click at [319, 436] on div at bounding box center [784, 356] width 1568 height 712
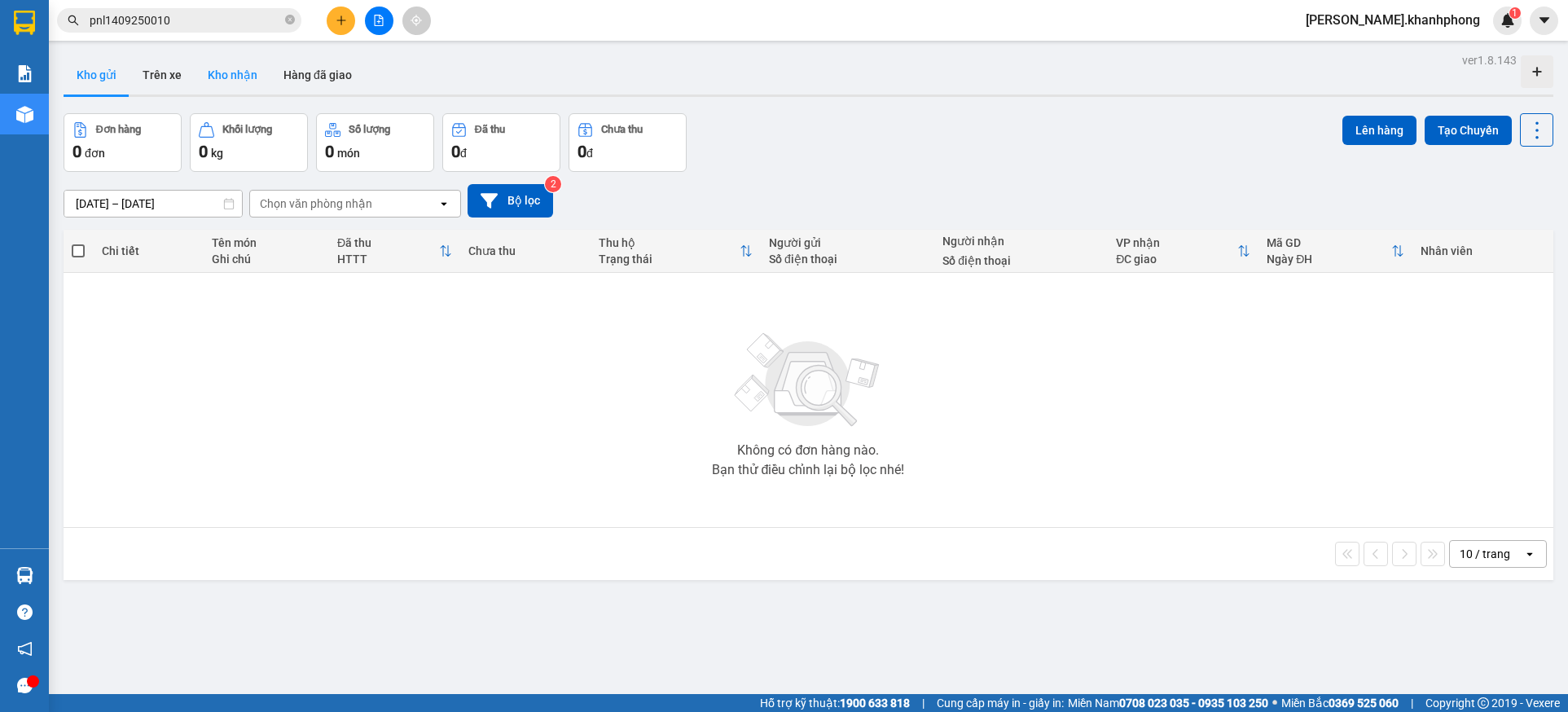
click at [236, 68] on button "Kho nhận" at bounding box center [233, 75] width 75 height 40
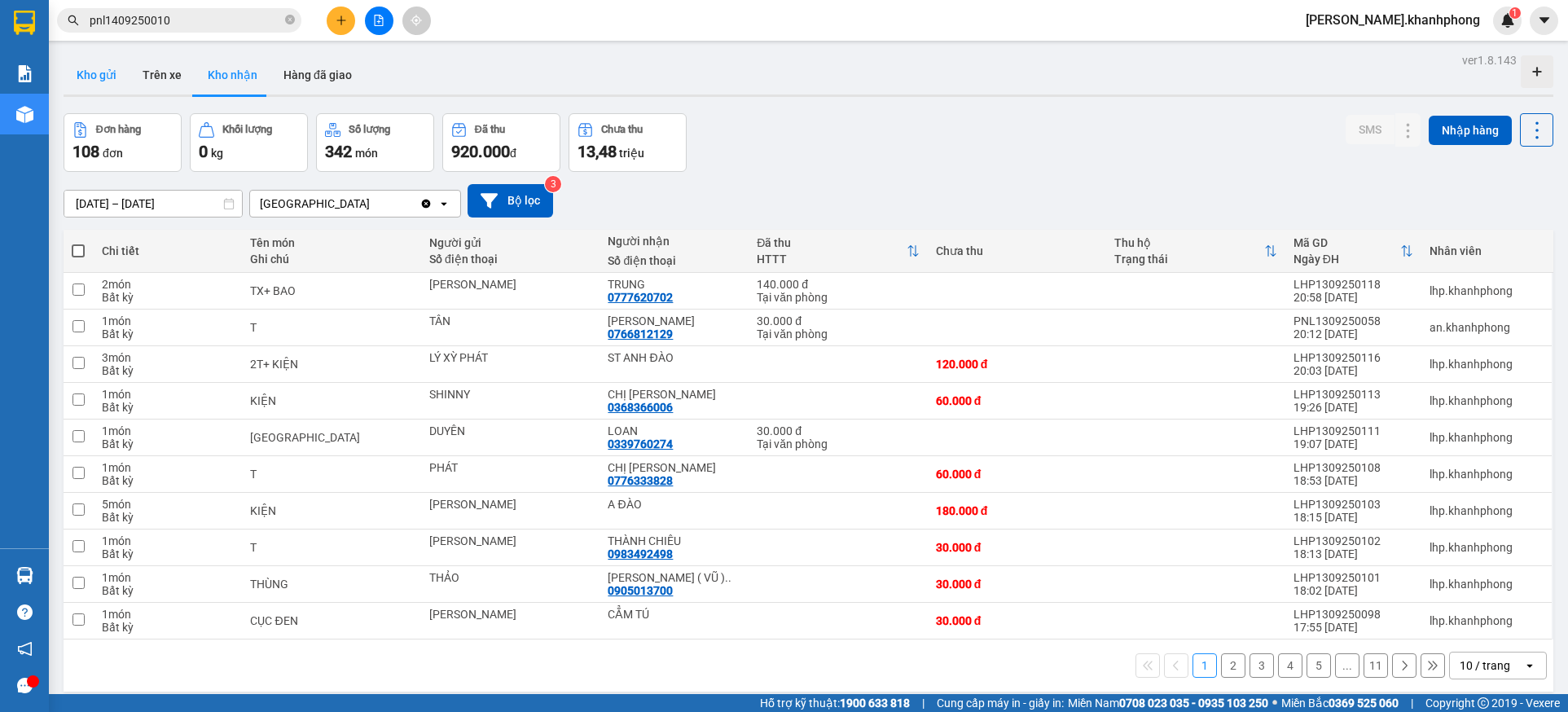
click at [89, 73] on button "Kho gửi" at bounding box center [96, 75] width 66 height 40
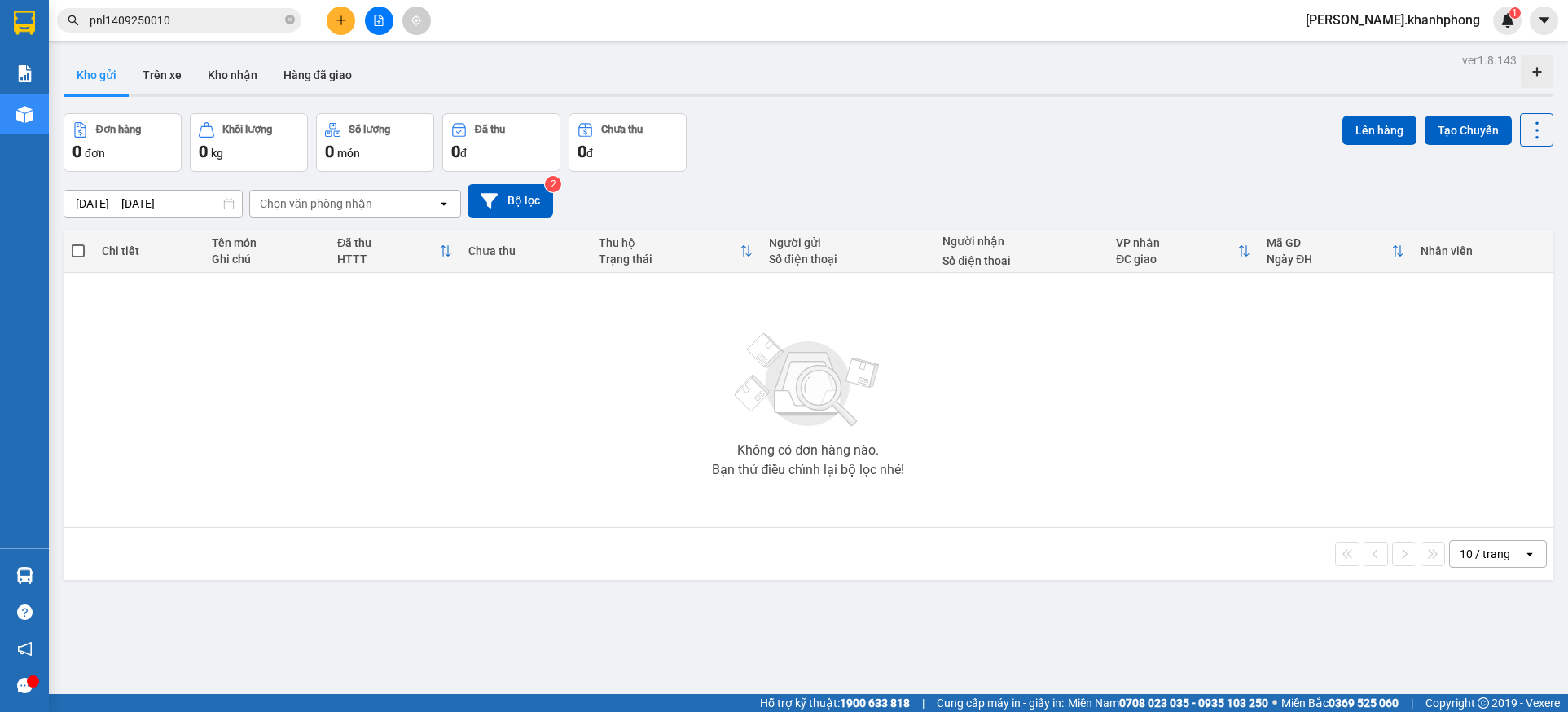
click at [1499, 563] on div "10 / trang" at bounding box center [1487, 554] width 74 height 26
click at [1479, 557] on div "10 / trang" at bounding box center [1486, 554] width 51 height 17
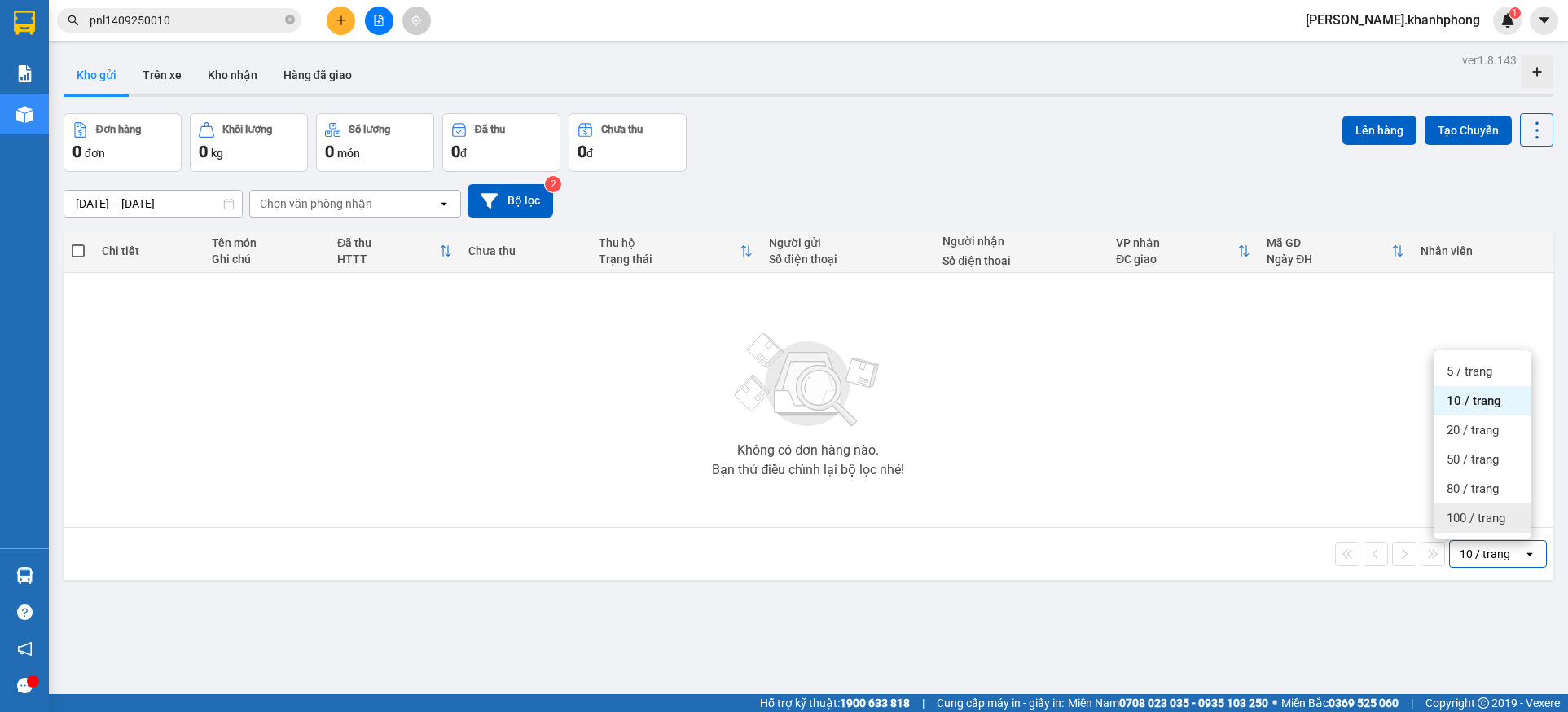
click at [1486, 520] on span "100 / trang" at bounding box center [1476, 518] width 59 height 17
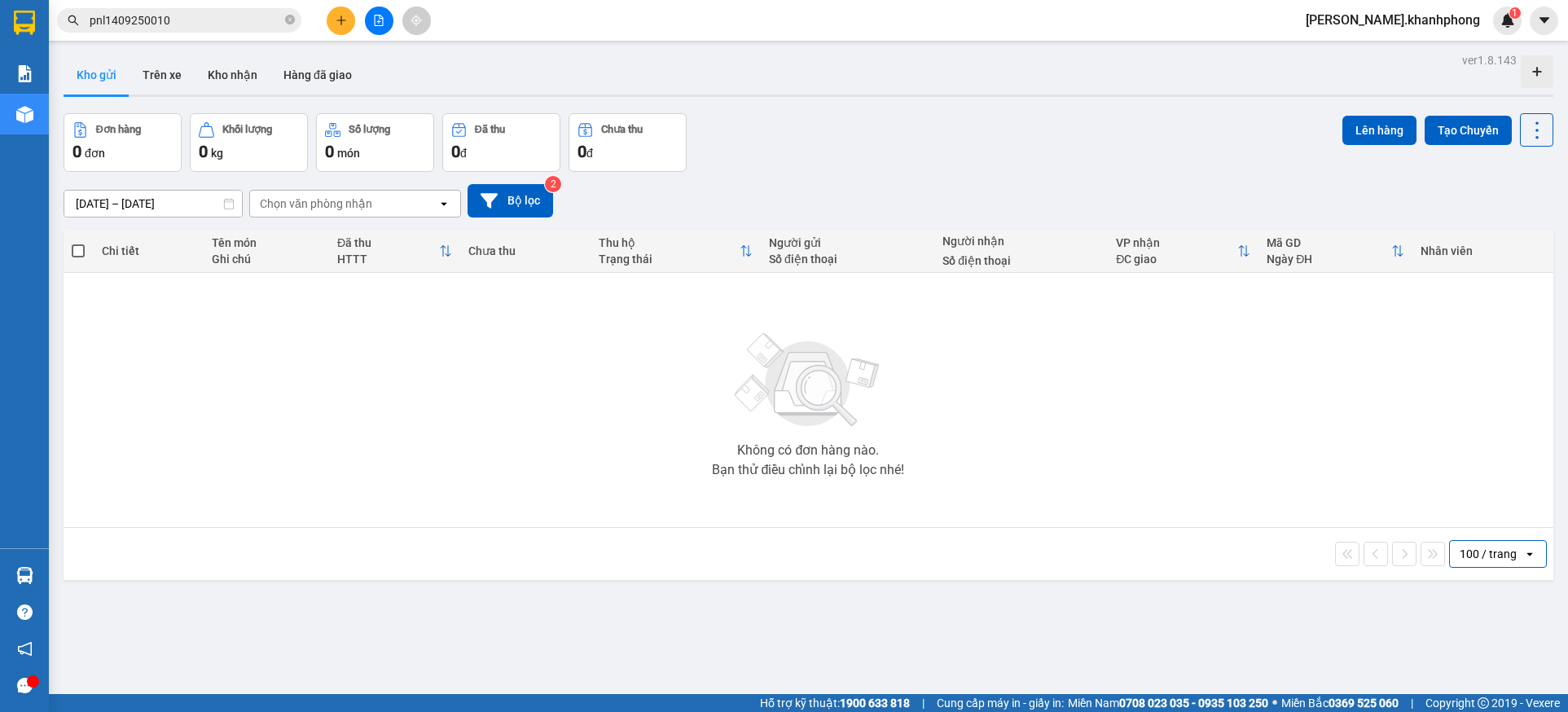
click at [81, 249] on span at bounding box center [78, 251] width 13 height 13
click at [78, 243] on input "checkbox" at bounding box center [78, 243] width 0 height 0
click at [1361, 144] on div "Lên hàng Tạo Chuyến" at bounding box center [1448, 130] width 211 height 33
click at [1360, 131] on button "Lên hàng" at bounding box center [1379, 130] width 74 height 29
click at [838, 120] on div "Đơn hàng 0 đơn Khối lượng 0 kg Số lượng 0 món Đã thu 0 đ Chưa thu 0 đ Lên hàng …" at bounding box center [808, 142] width 1490 height 59
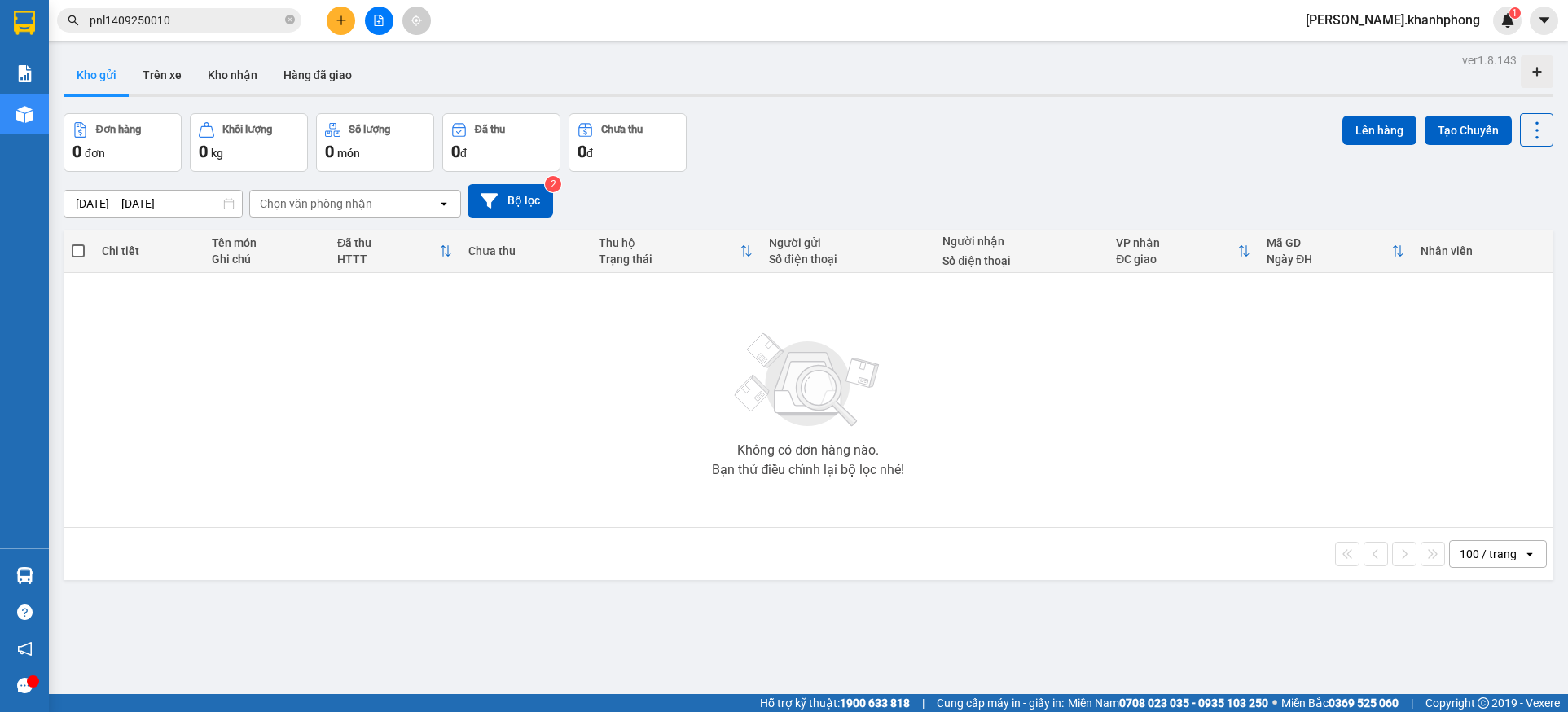
click at [363, 21] on div at bounding box center [378, 20] width 122 height 28
click at [373, 18] on button at bounding box center [379, 20] width 28 height 28
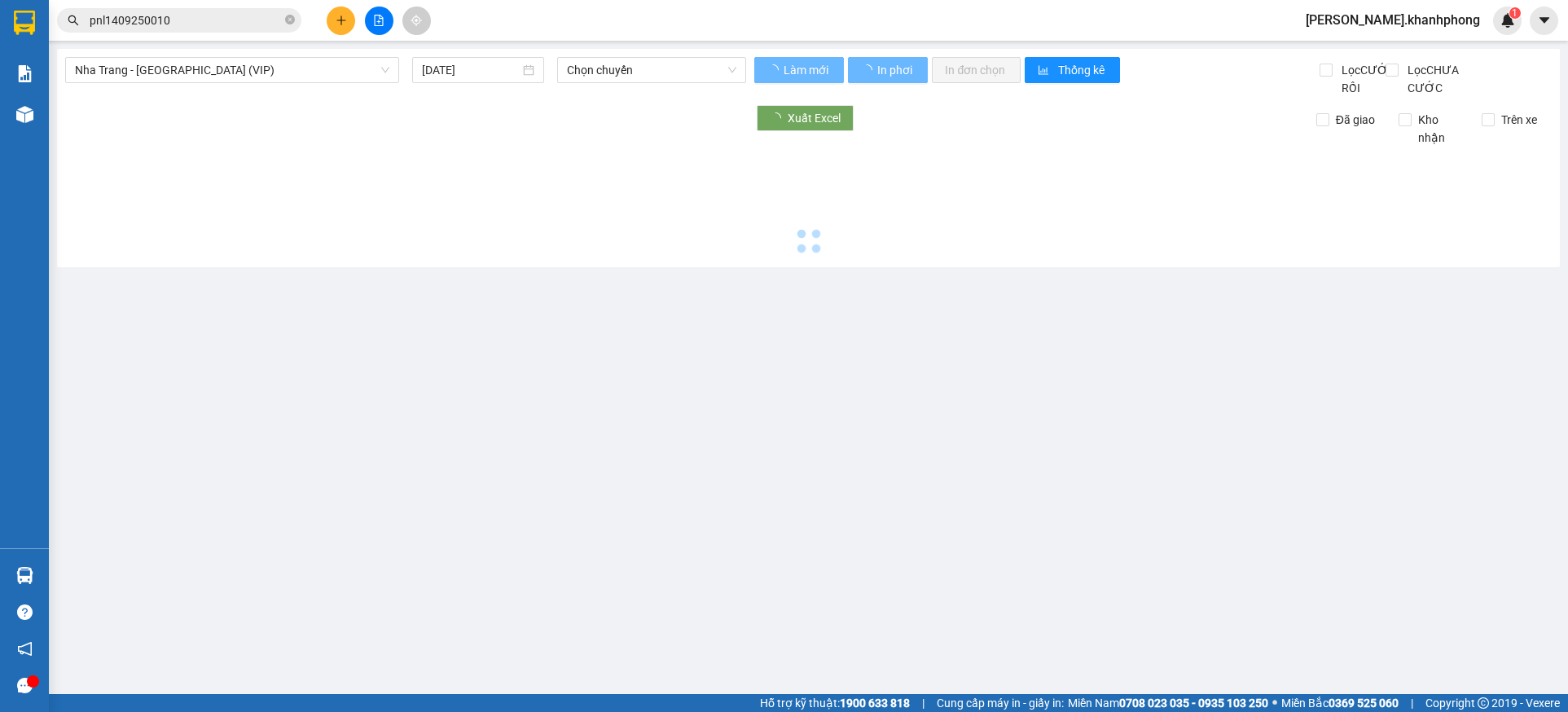
type input "[DATE]"
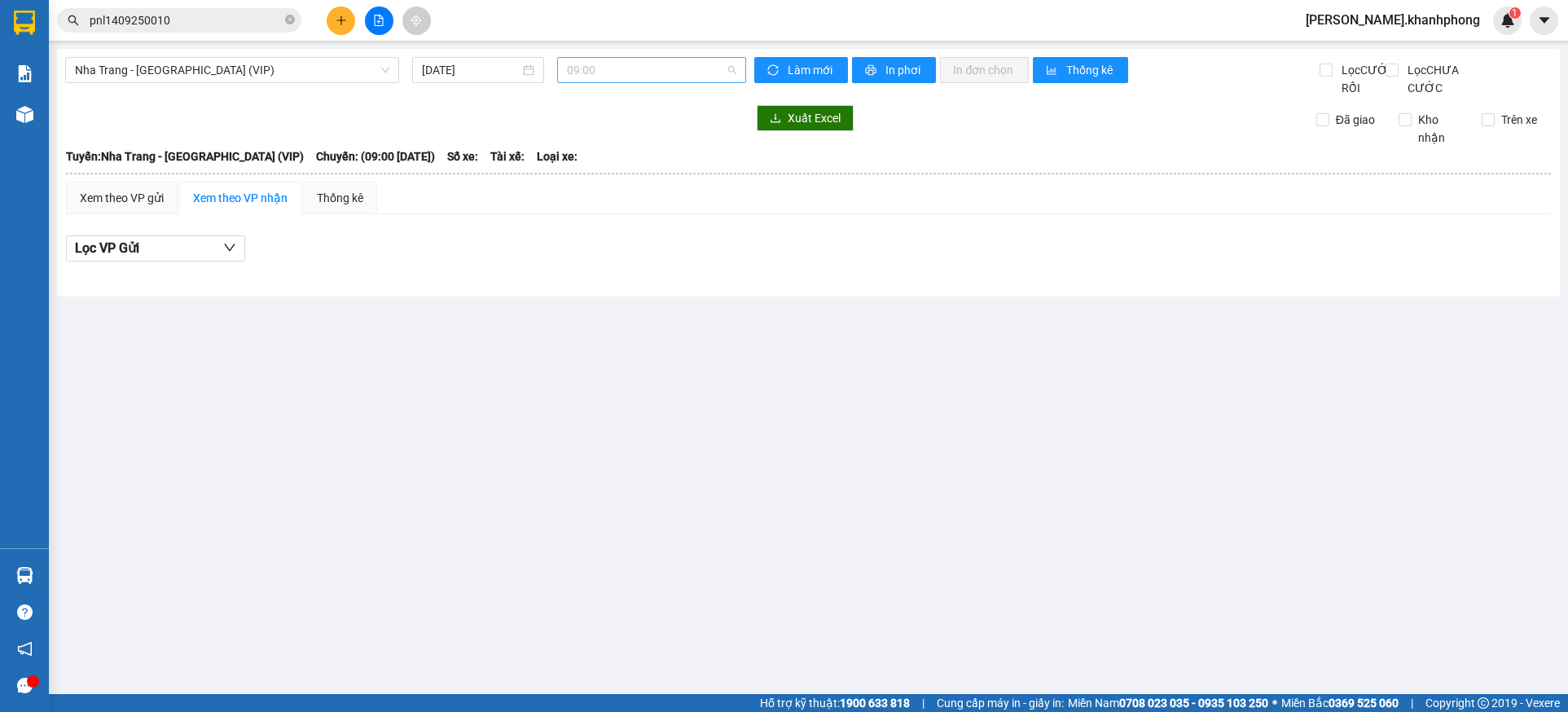
click at [641, 66] on span "09:00" at bounding box center [652, 70] width 170 height 25
click at [458, 119] on div "[GEOGRAPHIC_DATA] - [GEOGRAPHIC_DATA] (VIP) [DATE] 09:00 Làm mới In phơi In đơn…" at bounding box center [808, 173] width 1503 height 248
click at [383, 77] on span "Nha Trang - [GEOGRAPHIC_DATA] (VIP)" at bounding box center [232, 70] width 314 height 25
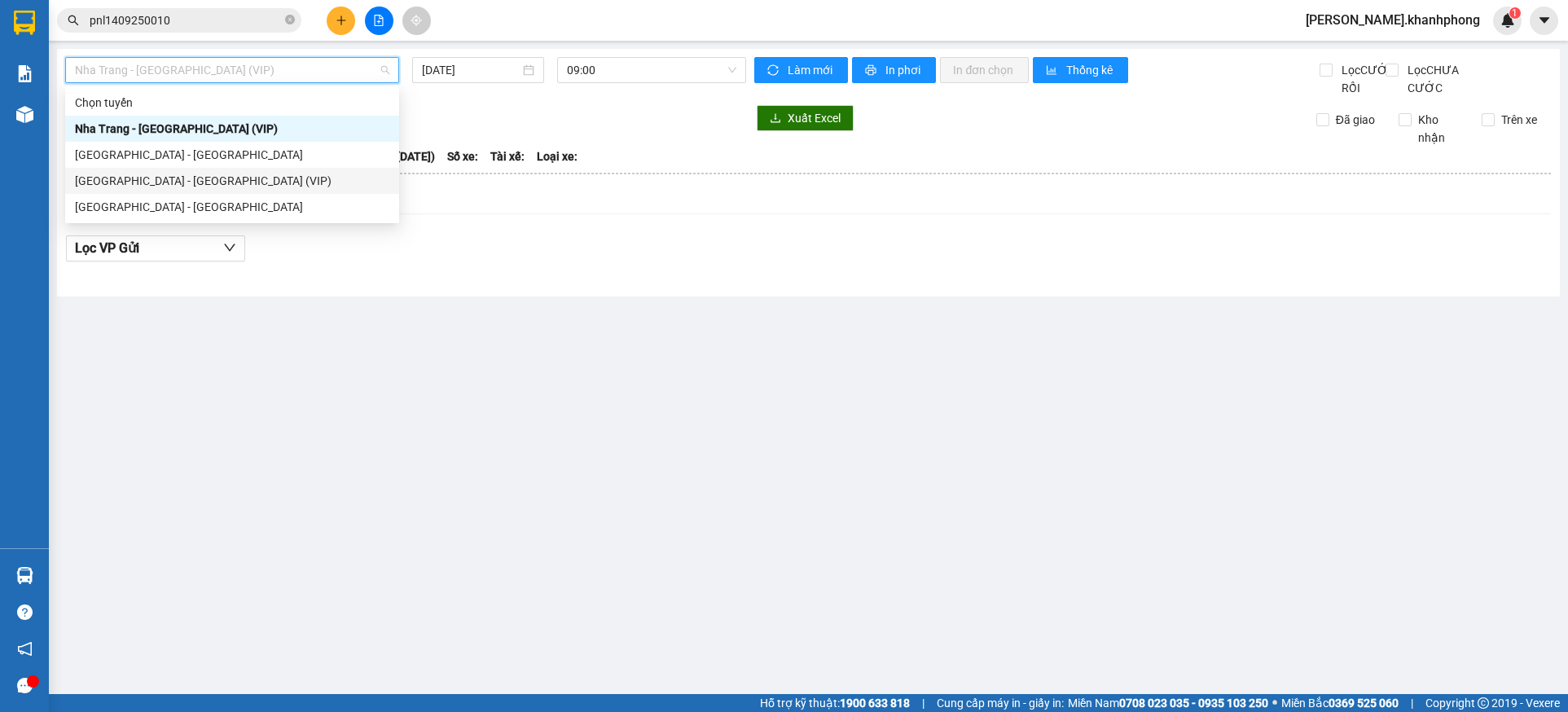
click at [209, 181] on div "[GEOGRAPHIC_DATA] - [GEOGRAPHIC_DATA] (VIP)" at bounding box center [232, 181] width 314 height 18
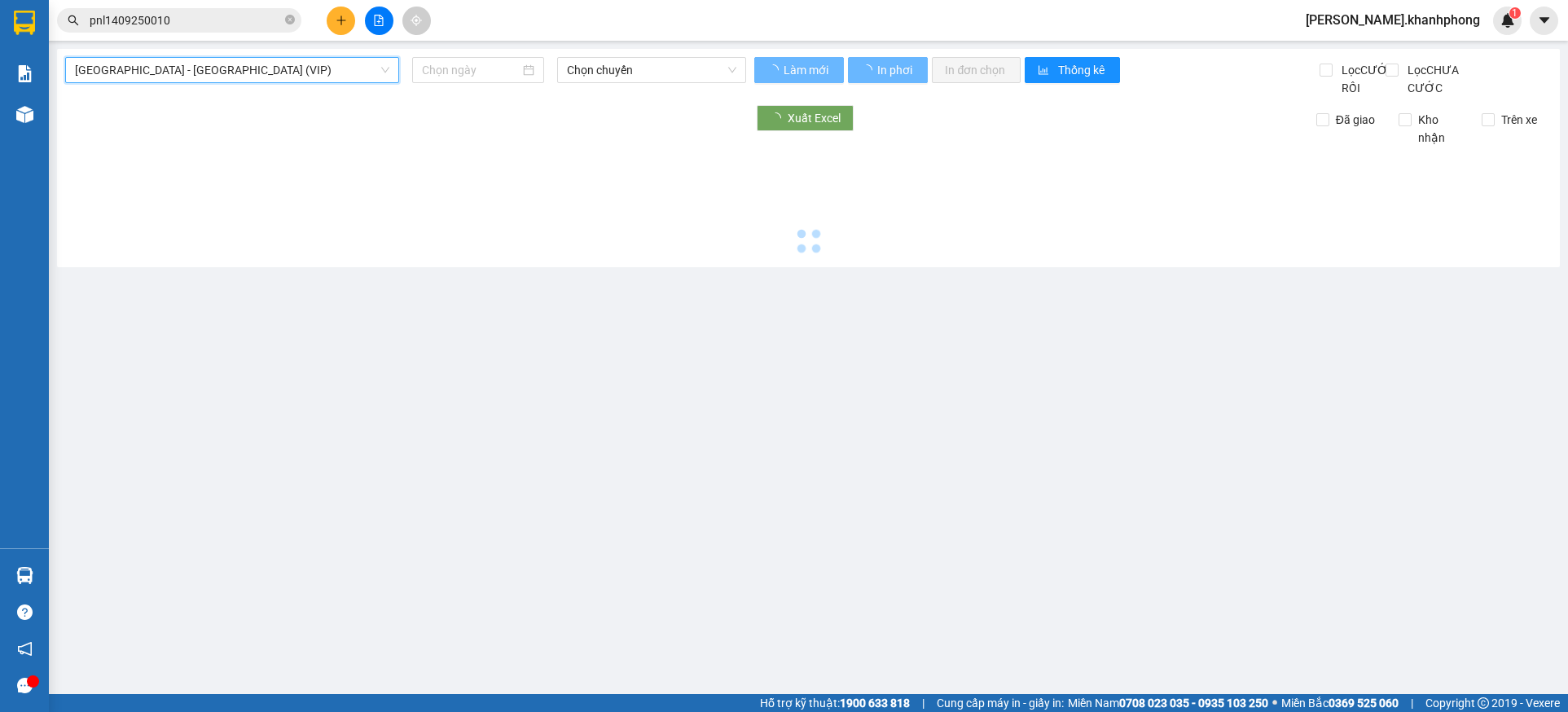
type input "[DATE]"
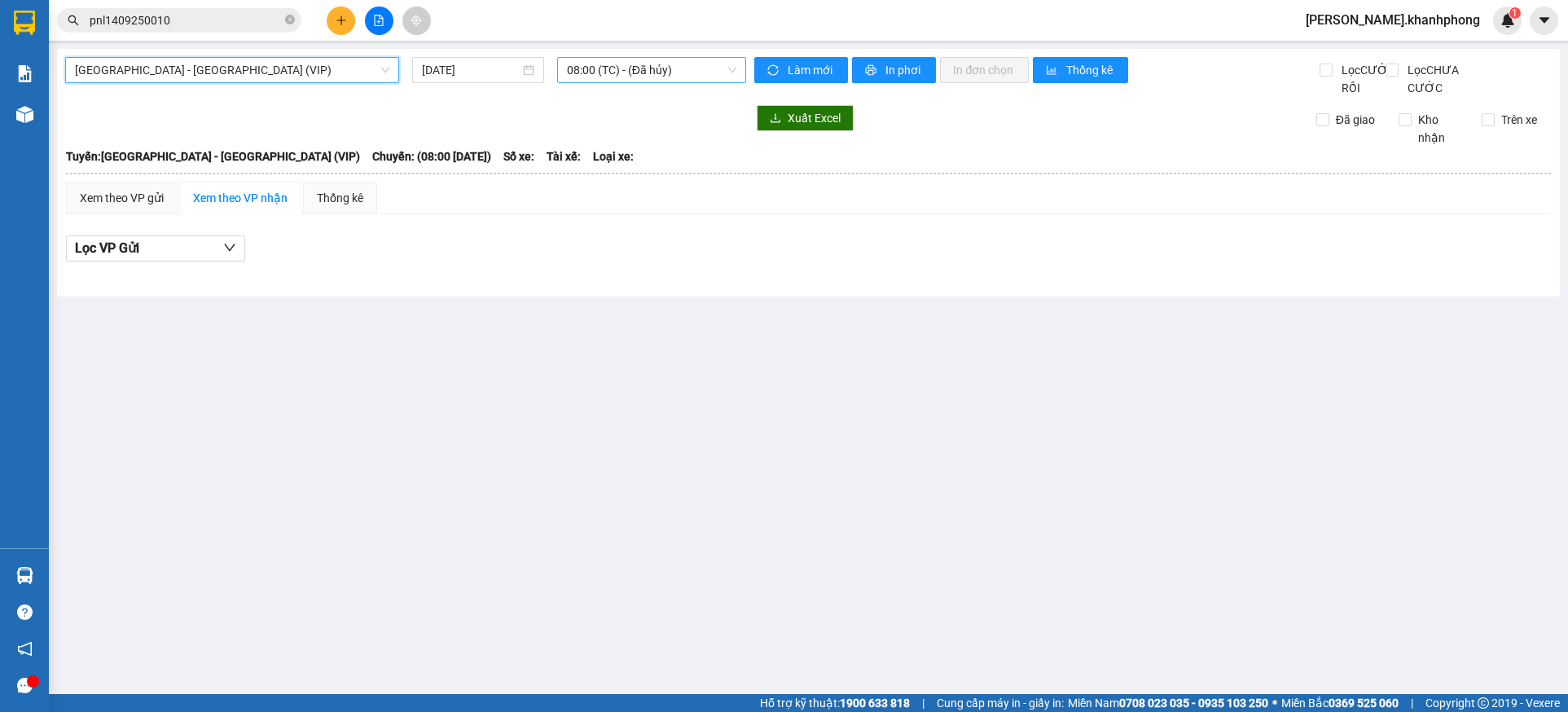
click at [669, 67] on span "08:00 (TC) - (Đã hủy)" at bounding box center [652, 70] width 170 height 25
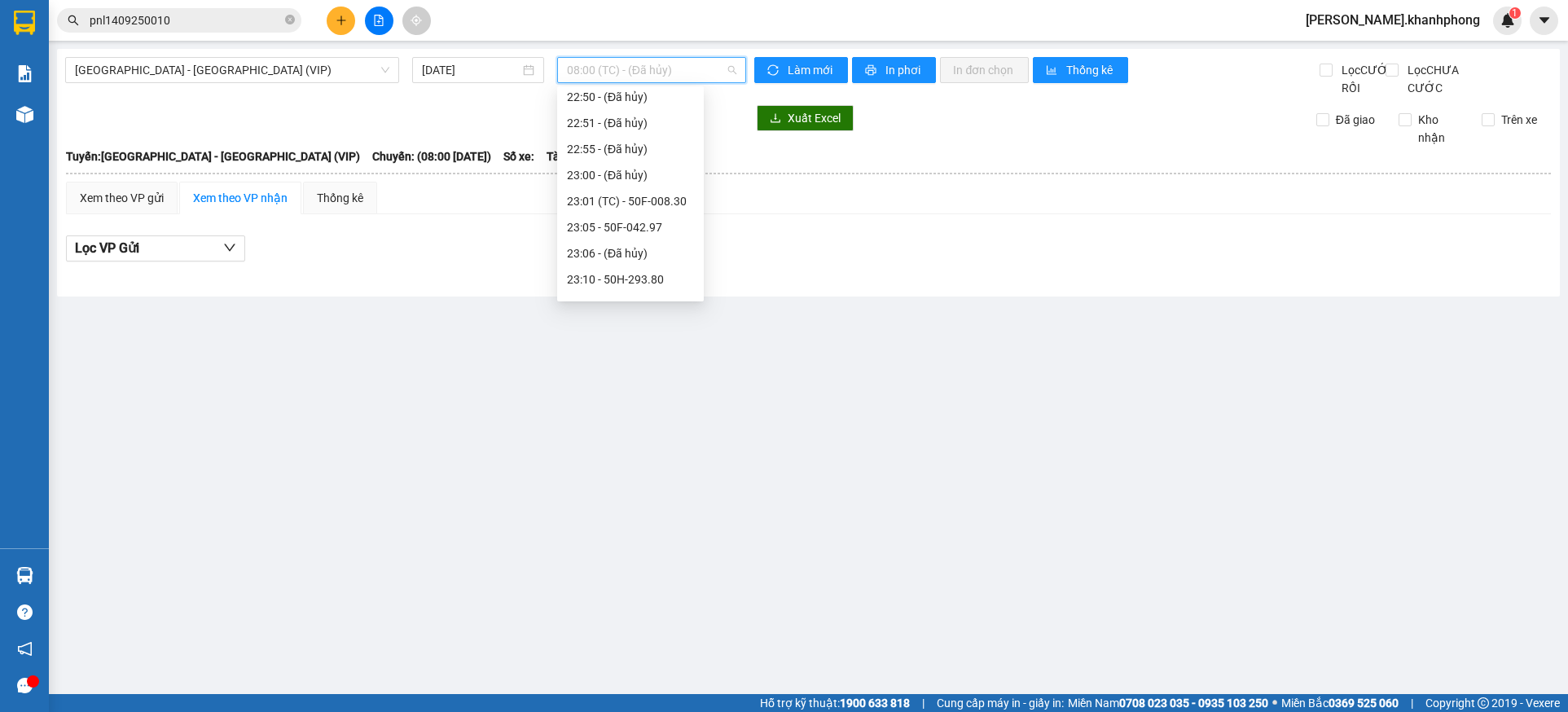
scroll to position [521, 0]
click at [896, 211] on div "Xem theo VP gửi Xem theo VP nhận Thống kê" at bounding box center [808, 198] width 1485 height 32
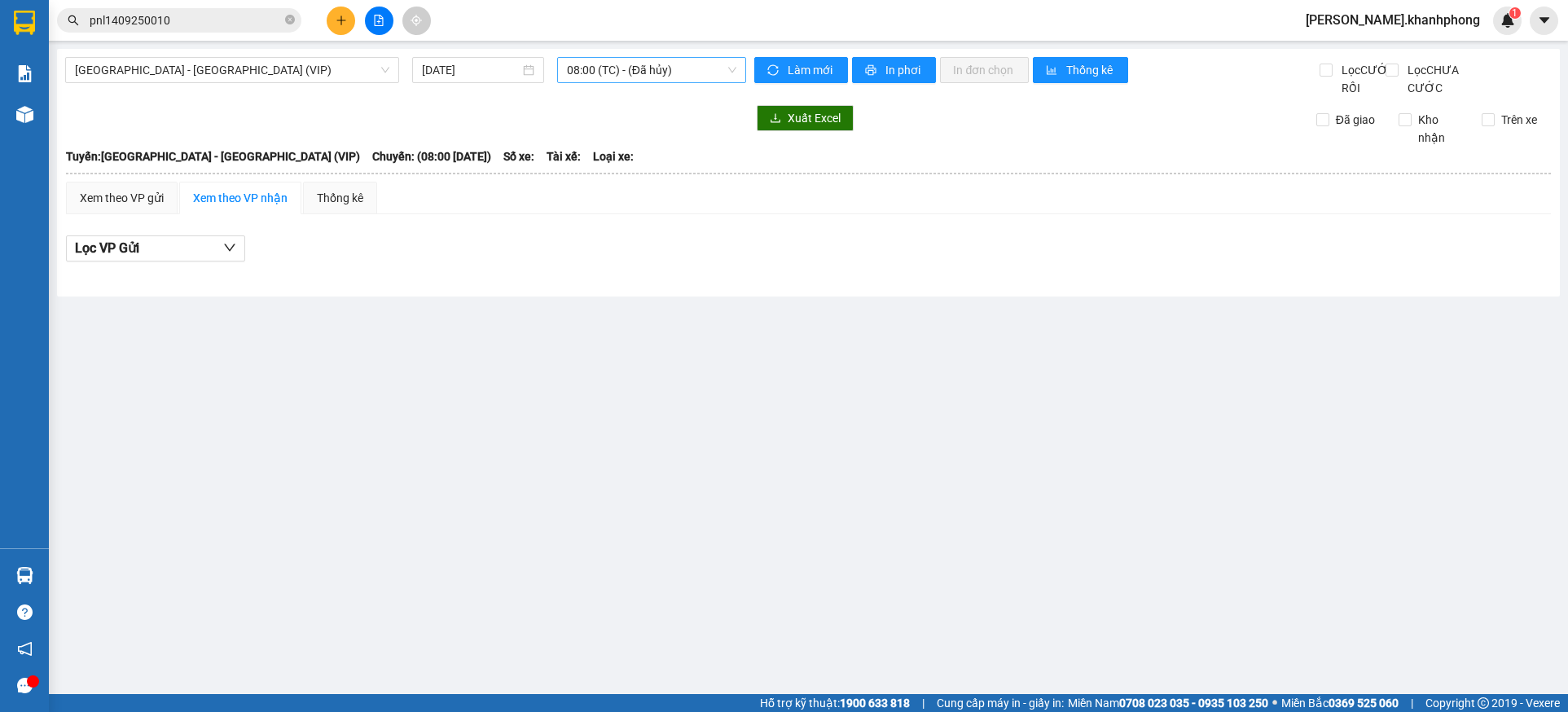
click at [720, 66] on span "08:00 (TC) - (Đã hủy)" at bounding box center [652, 70] width 170 height 25
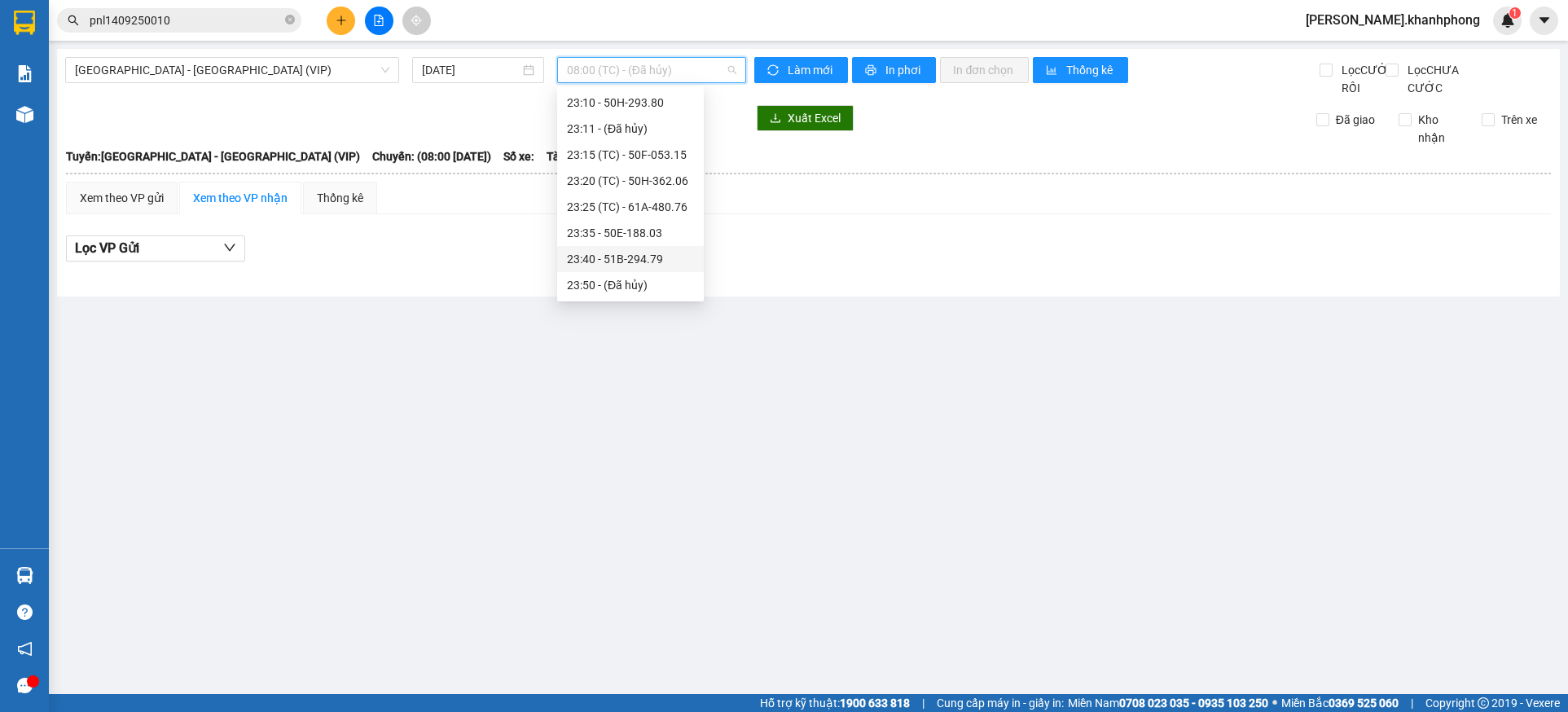
click at [656, 252] on div "23:40 - 51B-294.79" at bounding box center [630, 259] width 127 height 18
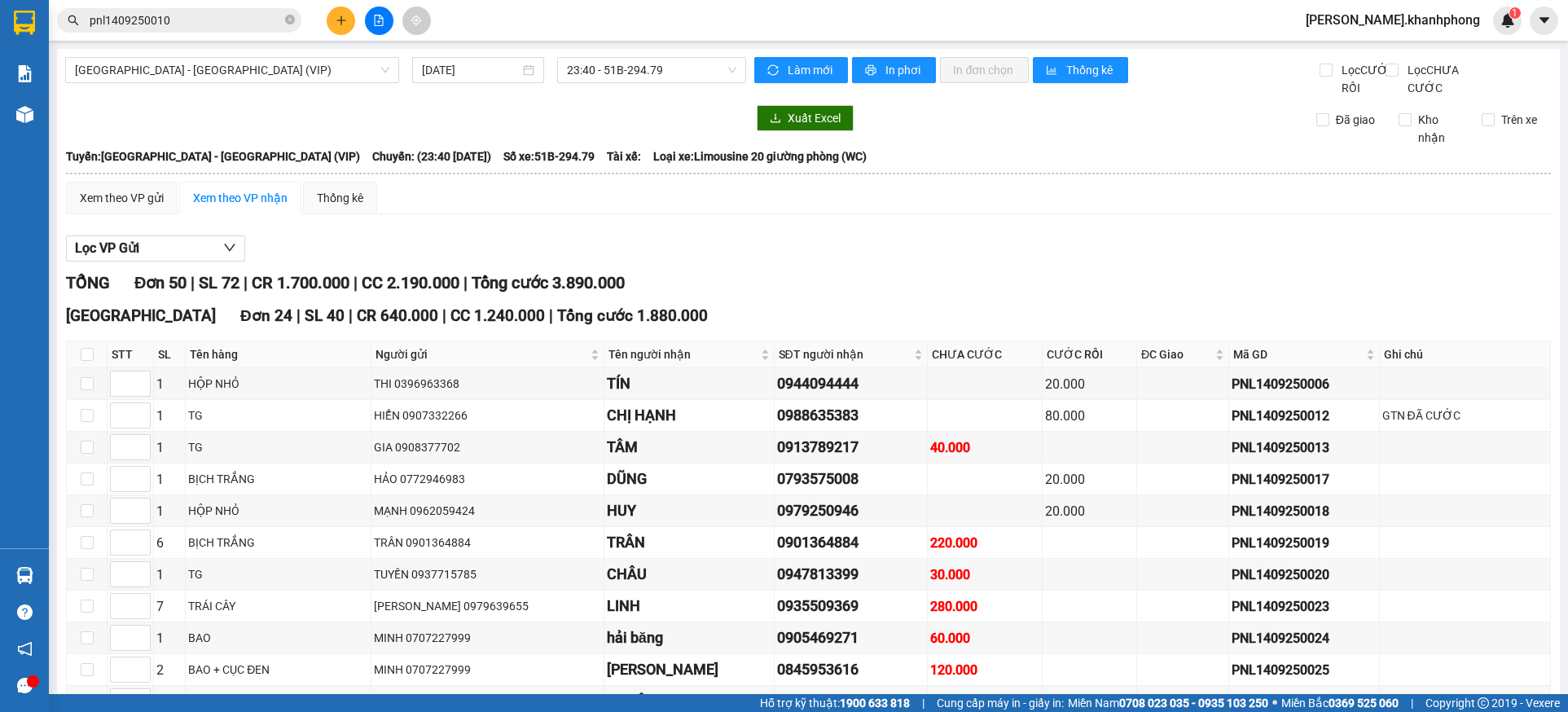
click at [821, 263] on div "Lọc VP Gửi" at bounding box center [808, 248] width 1485 height 27
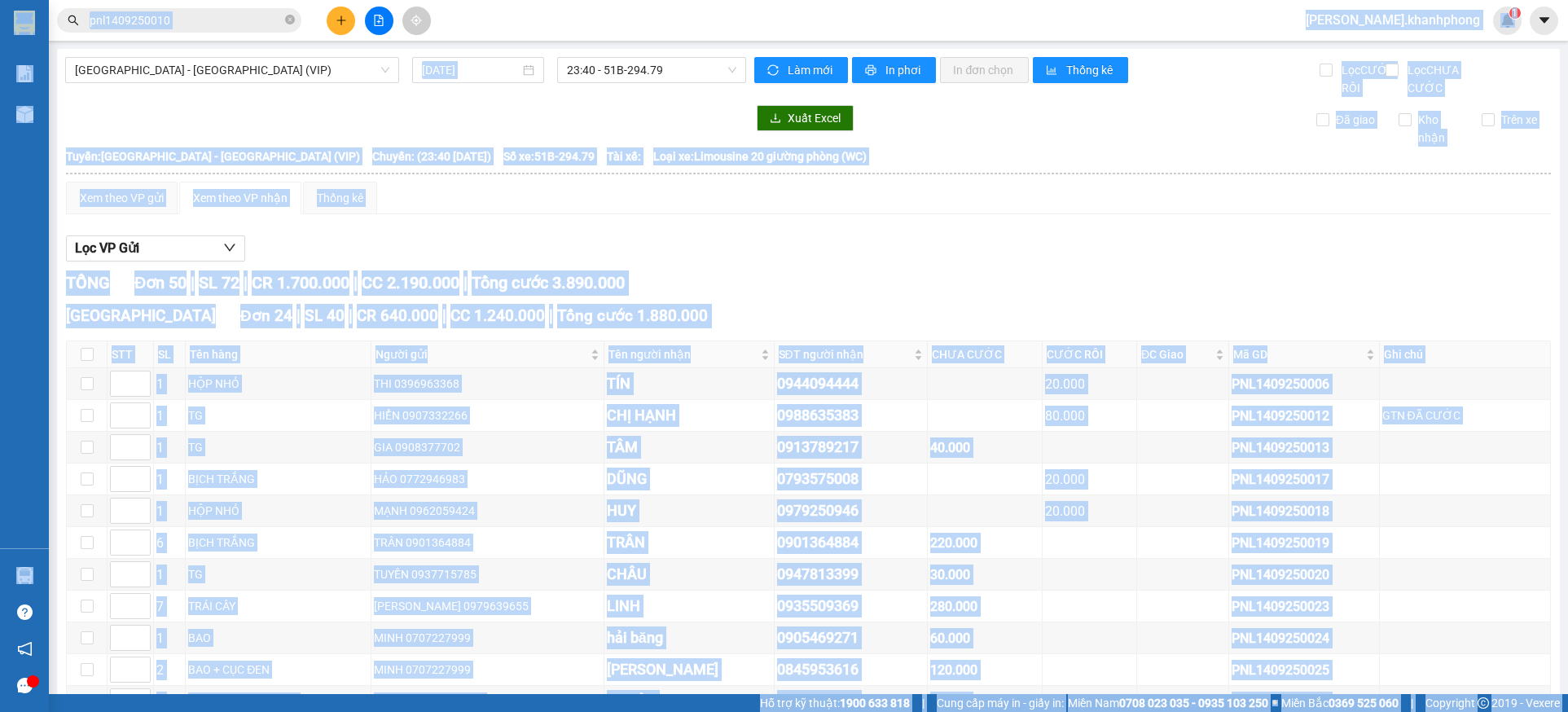
copy body "lor.ipsumdolor 7 Sit ame Con adi elit sedd (eius temp) Incid ut lab etd magn AL…"
